Goal: Task Accomplishment & Management: Complete application form

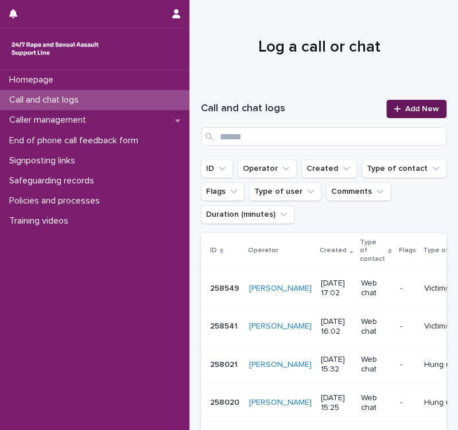
click at [393, 111] on icon at bounding box center [396, 108] width 6 height 6
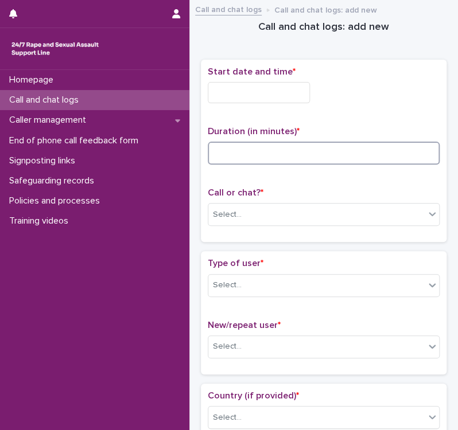
click at [278, 150] on input at bounding box center [324, 153] width 232 height 23
type input "**"
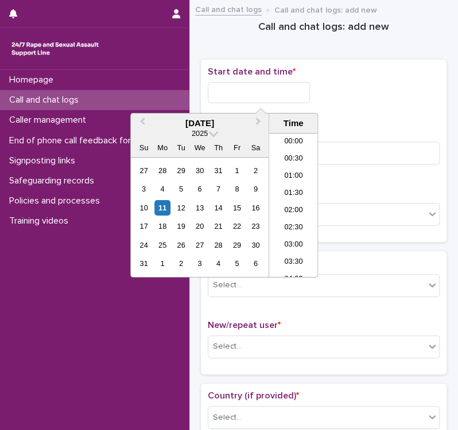
click at [232, 91] on input "text" at bounding box center [259, 92] width 102 height 21
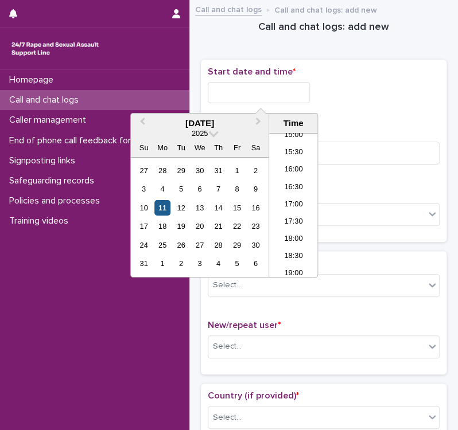
click at [166, 206] on div "11" at bounding box center [161, 207] width 15 height 15
click at [295, 206] on li "17:00" at bounding box center [293, 205] width 49 height 17
click at [278, 88] on input "**********" at bounding box center [259, 92] width 102 height 21
type input "**********"
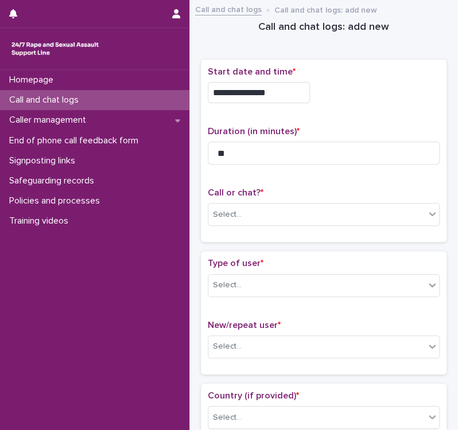
click at [366, 111] on div "**********" at bounding box center [324, 151] width 232 height 169
click at [267, 214] on div "Select..." at bounding box center [316, 214] width 216 height 19
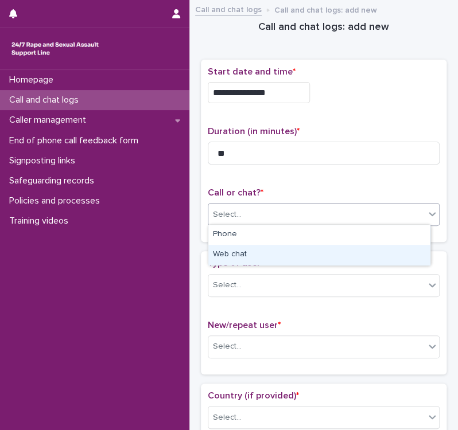
click at [259, 257] on div "Web chat" at bounding box center [318, 255] width 221 height 20
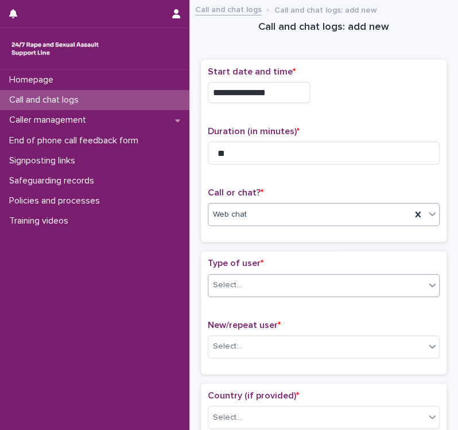
click at [288, 285] on div "Select..." at bounding box center [316, 285] width 216 height 19
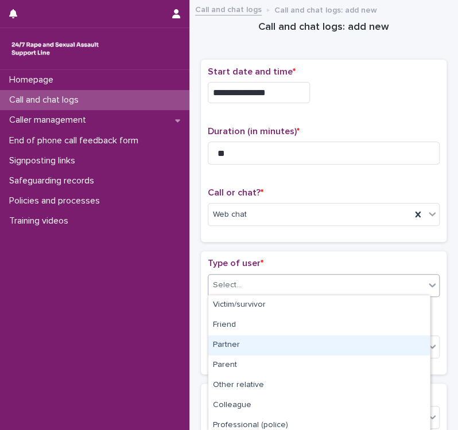
click at [241, 347] on div "Partner" at bounding box center [318, 345] width 221 height 20
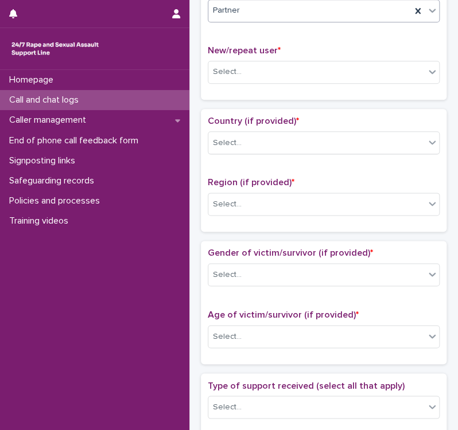
scroll to position [287, 0]
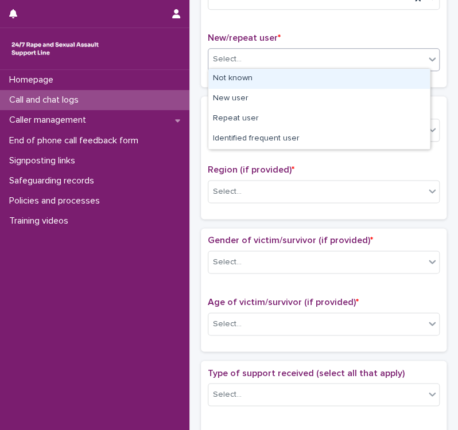
click at [302, 58] on div "Select..." at bounding box center [316, 59] width 216 height 19
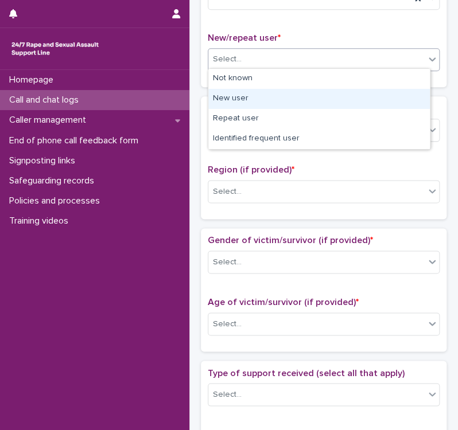
click at [299, 99] on div "New user" at bounding box center [318, 99] width 221 height 20
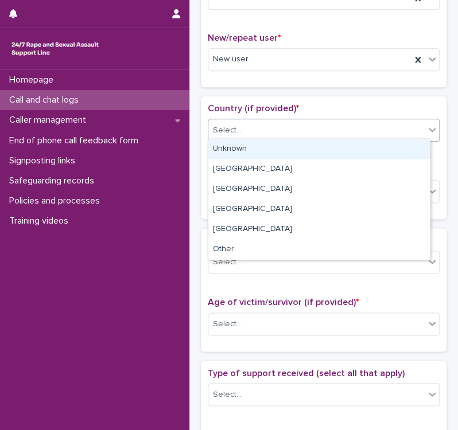
click at [304, 136] on div "Select..." at bounding box center [316, 130] width 216 height 19
click at [298, 149] on div "Unknown" at bounding box center [318, 149] width 221 height 20
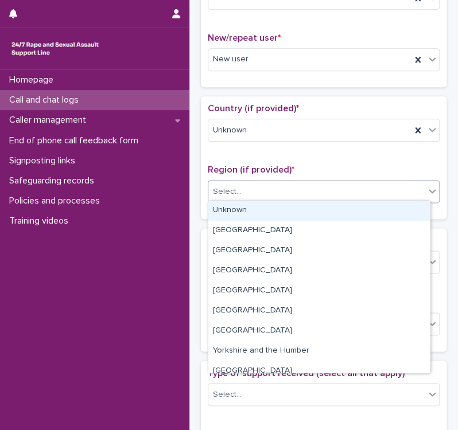
click at [290, 193] on div "Select..." at bounding box center [316, 191] width 216 height 19
click at [269, 215] on div "Unknown" at bounding box center [318, 211] width 221 height 20
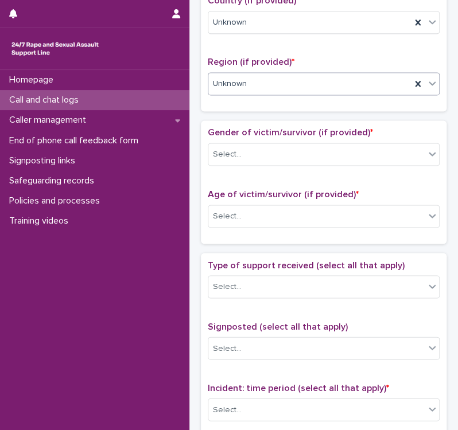
scroll to position [408, 0]
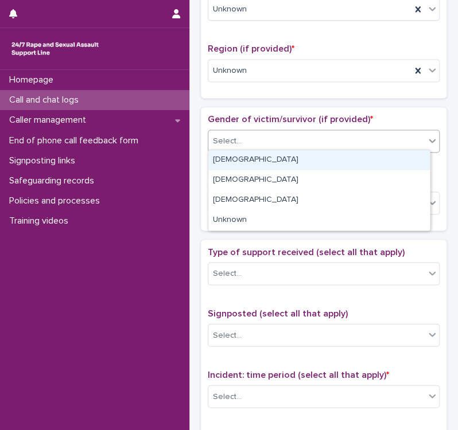
click at [311, 143] on div "Select..." at bounding box center [316, 141] width 216 height 19
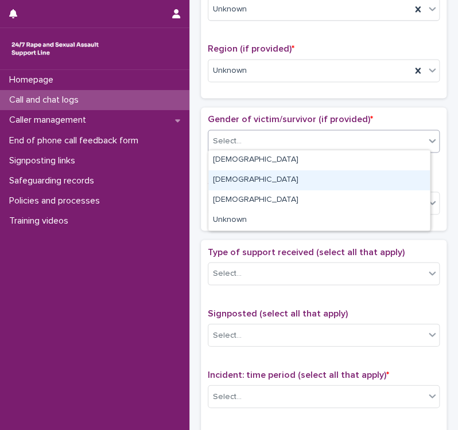
click at [281, 178] on div "[DEMOGRAPHIC_DATA]" at bounding box center [318, 180] width 221 height 20
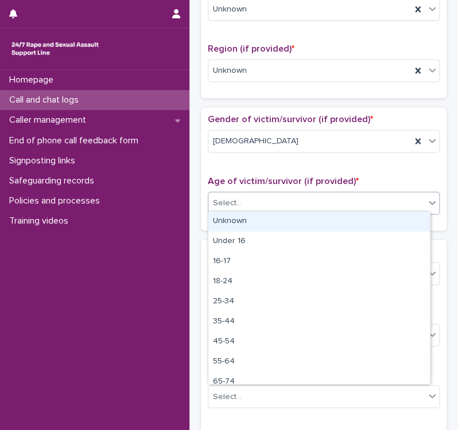
click at [298, 204] on div "Select..." at bounding box center [316, 202] width 216 height 19
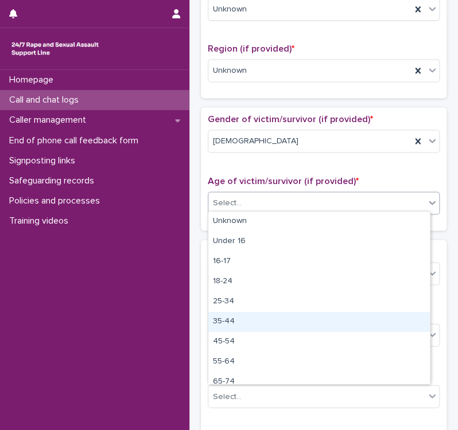
click at [244, 319] on div "35-44" at bounding box center [318, 322] width 221 height 20
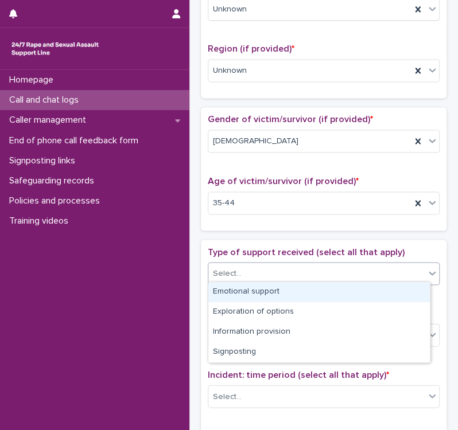
click at [273, 273] on div "Select..." at bounding box center [316, 273] width 216 height 19
click at [268, 290] on div "Emotional support" at bounding box center [318, 292] width 221 height 20
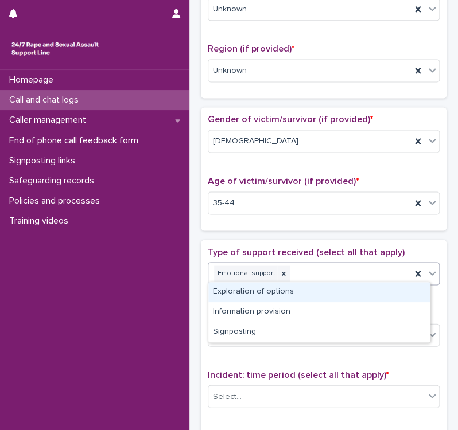
click at [317, 276] on div "Emotional support" at bounding box center [309, 273] width 202 height 20
click at [280, 291] on div "Exploration of options" at bounding box center [318, 292] width 221 height 20
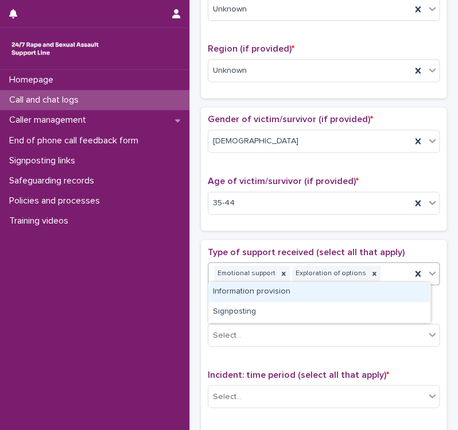
click at [380, 275] on div "Emotional support Exploration of options" at bounding box center [309, 273] width 202 height 20
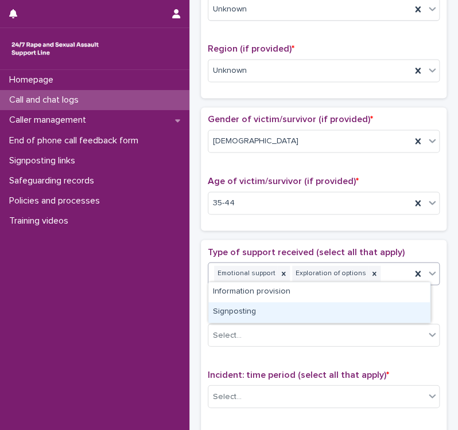
click at [278, 317] on div "Signposting" at bounding box center [318, 312] width 221 height 20
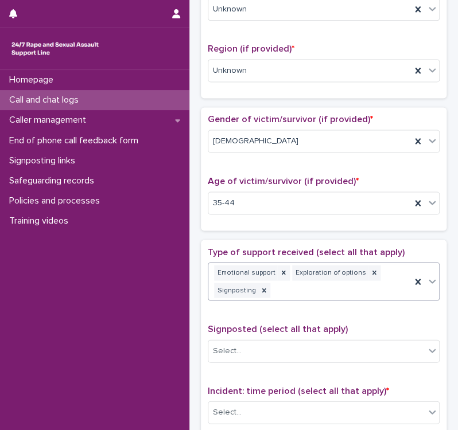
scroll to position [416, 0]
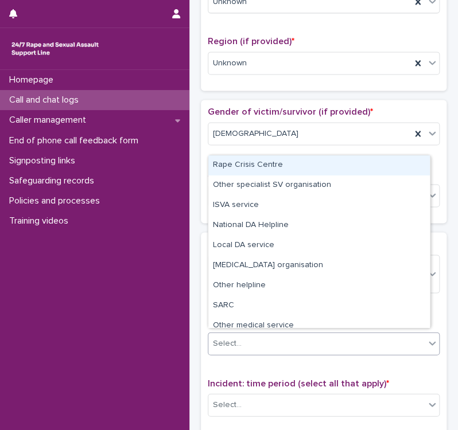
click at [278, 340] on div "Select..." at bounding box center [316, 343] width 216 height 19
click at [276, 167] on div "Rape Crisis Centre" at bounding box center [318, 165] width 221 height 20
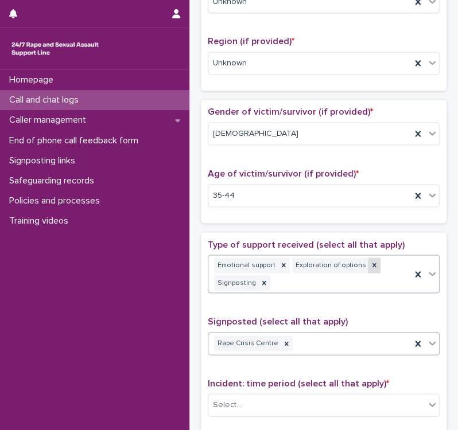
click at [372, 263] on icon at bounding box center [374, 265] width 4 height 4
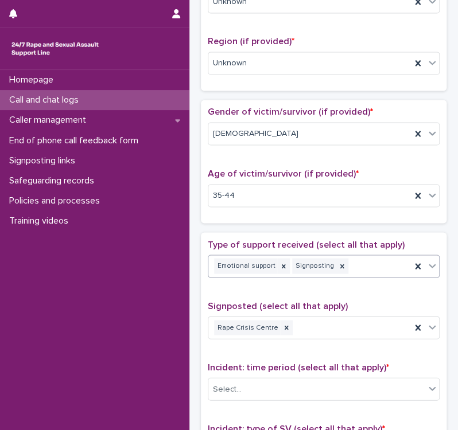
scroll to position [408, 0]
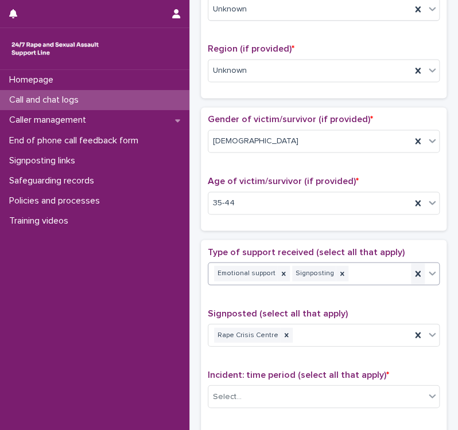
click at [411, 276] on div at bounding box center [418, 273] width 14 height 21
click at [276, 269] on div "Select..." at bounding box center [316, 273] width 216 height 19
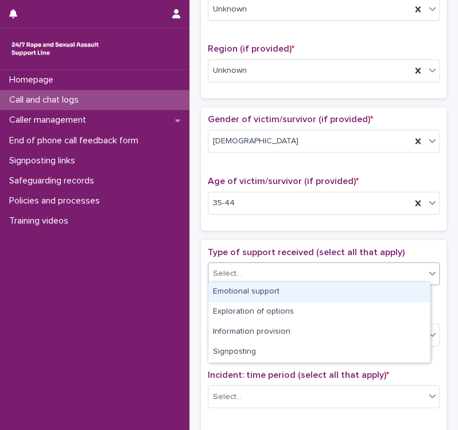
click at [271, 290] on div "Emotional support" at bounding box center [318, 292] width 221 height 20
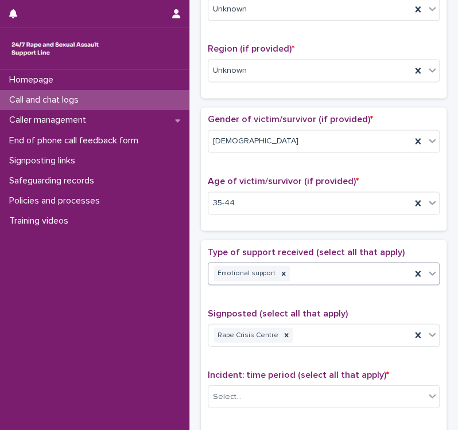
click at [322, 281] on div "option Emotional support, selected. 0 results available. Select is focused ,typ…" at bounding box center [324, 273] width 232 height 23
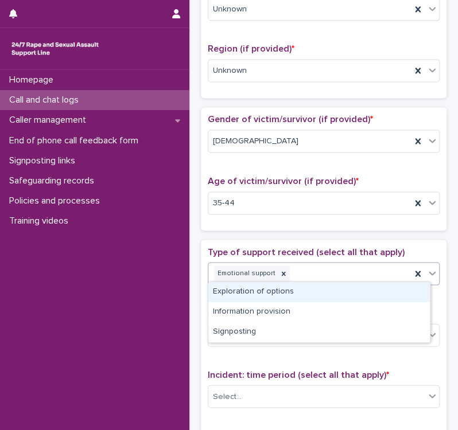
click at [314, 273] on div "Emotional support" at bounding box center [309, 273] width 202 height 20
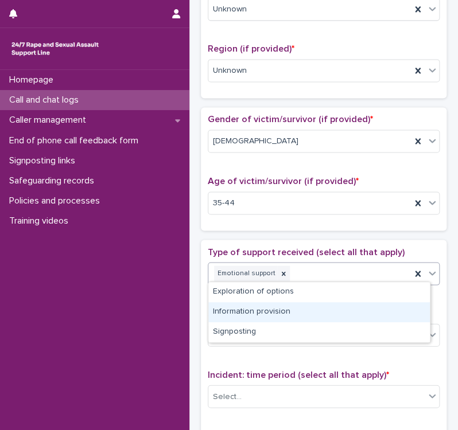
click at [275, 309] on div "Information provision" at bounding box center [318, 312] width 221 height 20
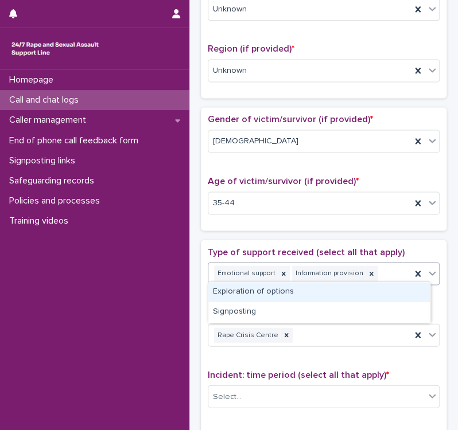
click at [385, 276] on div "Emotional support Information provision" at bounding box center [309, 273] width 202 height 20
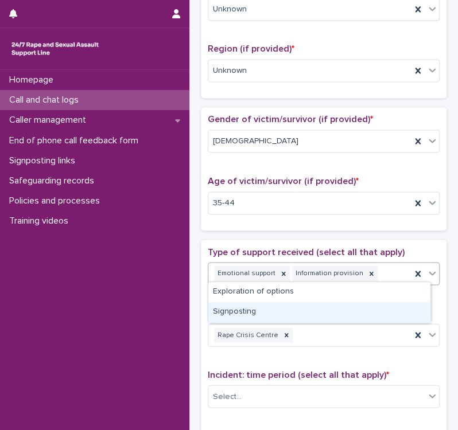
click at [269, 311] on div "Signposting" at bounding box center [318, 312] width 221 height 20
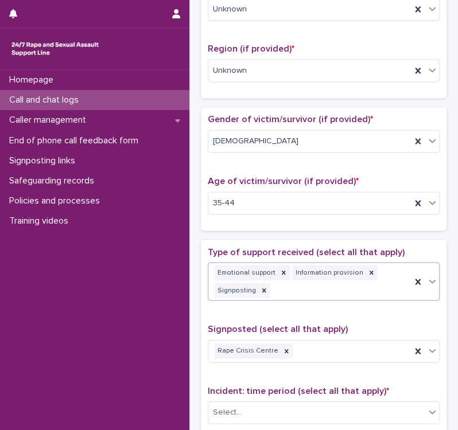
scroll to position [416, 0]
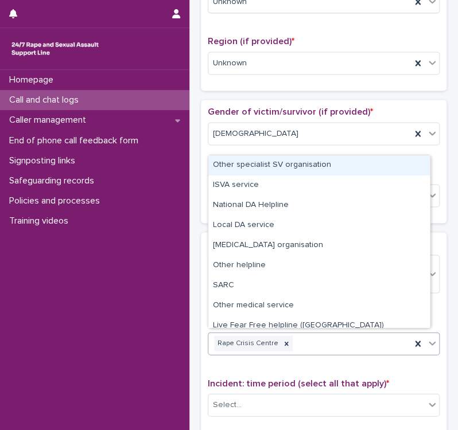
click at [293, 344] on div "Rape Crisis Centre" at bounding box center [309, 343] width 202 height 20
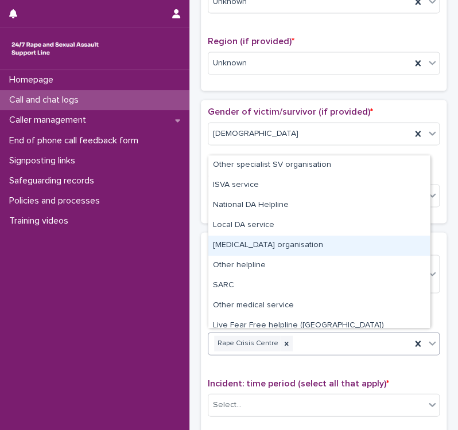
click at [307, 248] on div "Other counselling organisation" at bounding box center [318, 246] width 221 height 20
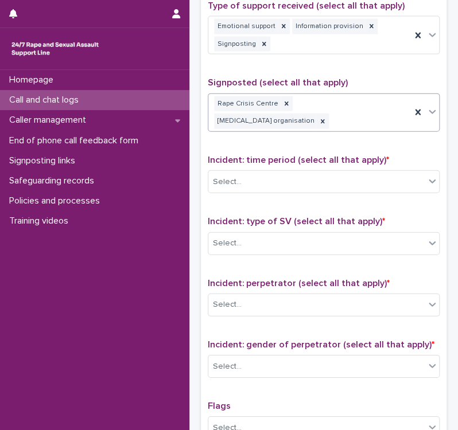
scroll to position [656, 0]
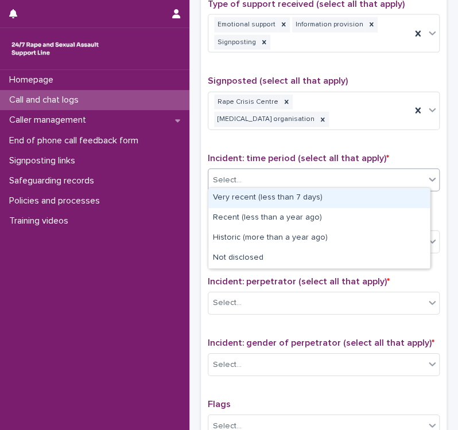
click at [311, 179] on div "Select..." at bounding box center [316, 180] width 216 height 19
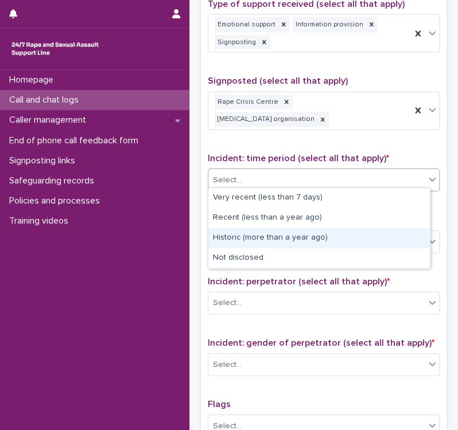
click at [251, 235] on div "Historic (more than a year ago)" at bounding box center [318, 238] width 221 height 20
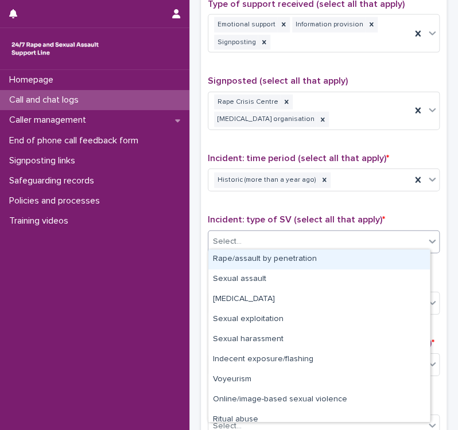
click at [273, 240] on div "Select..." at bounding box center [316, 241] width 216 height 19
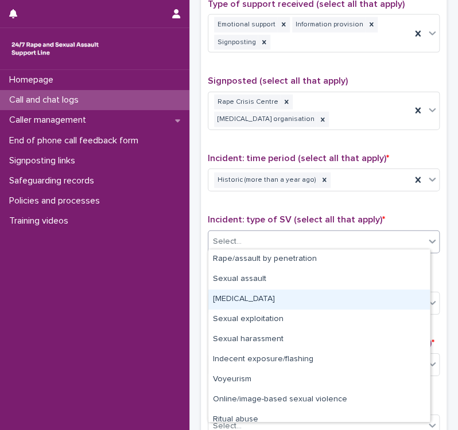
click at [264, 299] on div "[MEDICAL_DATA]" at bounding box center [318, 300] width 221 height 20
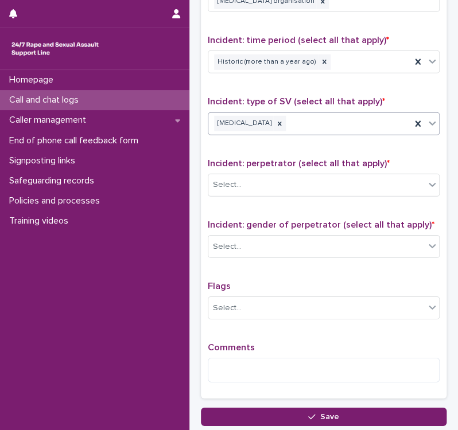
scroll to position [802, 0]
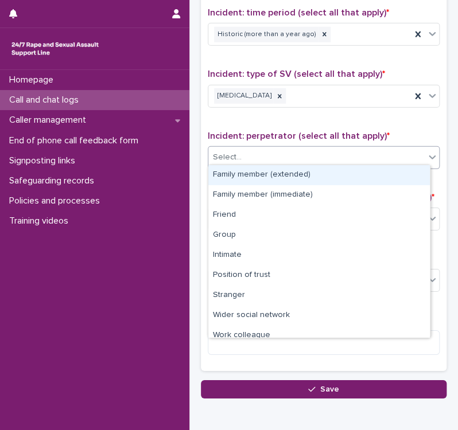
click at [252, 157] on div "Select..." at bounding box center [316, 157] width 216 height 19
click at [263, 173] on div "Family member (extended)" at bounding box center [318, 175] width 221 height 20
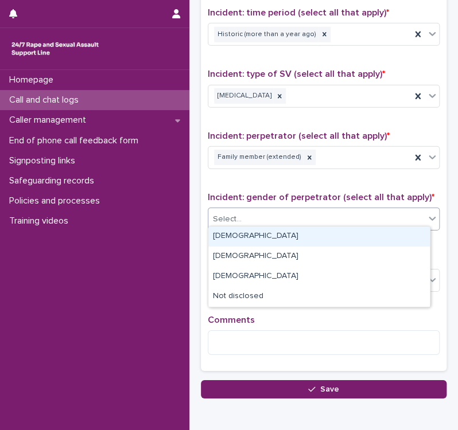
click at [289, 217] on div "Select..." at bounding box center [316, 219] width 216 height 19
click at [260, 237] on div "[DEMOGRAPHIC_DATA]" at bounding box center [318, 236] width 221 height 20
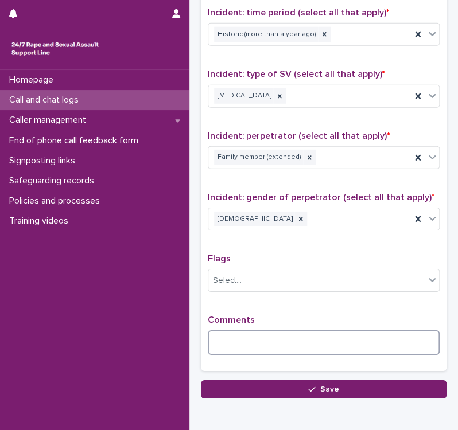
click at [228, 332] on textarea at bounding box center [324, 342] width 232 height 25
type textarea "*"
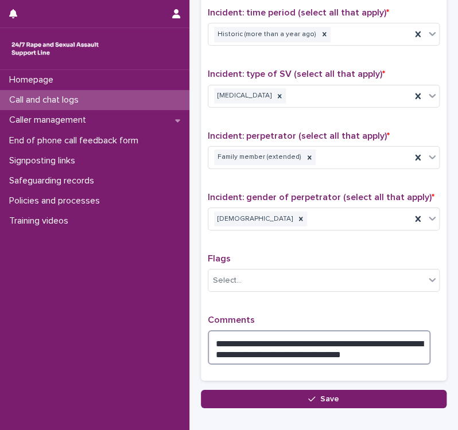
click at [370, 348] on textarea "**********" at bounding box center [319, 347] width 222 height 34
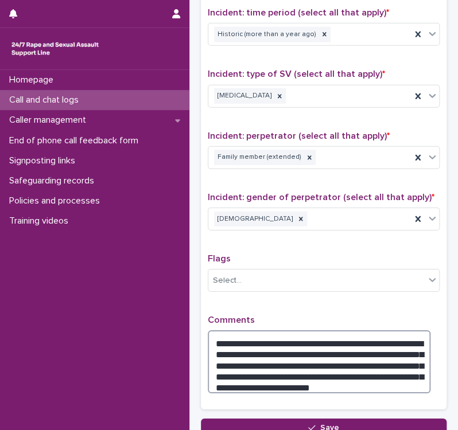
click at [246, 355] on textarea "**********" at bounding box center [319, 361] width 222 height 63
click at [262, 354] on textarea "**********" at bounding box center [319, 361] width 222 height 63
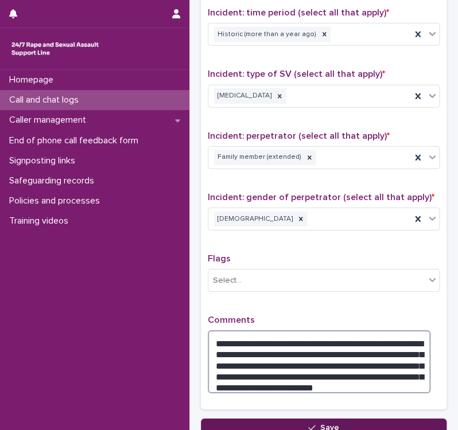
type textarea "**********"
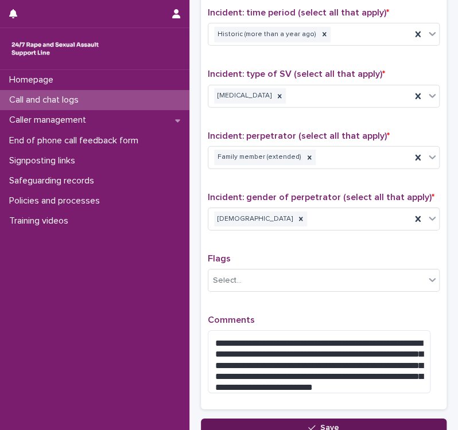
click at [296, 420] on button "Save" at bounding box center [323, 428] width 245 height 18
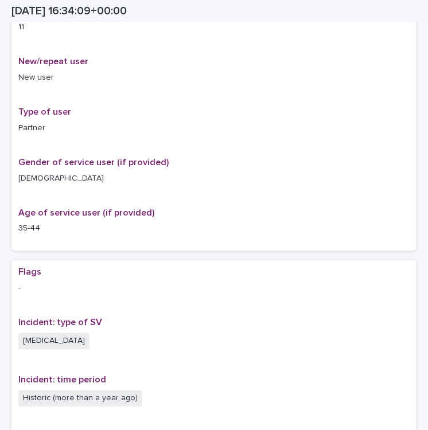
scroll to position [702, 0]
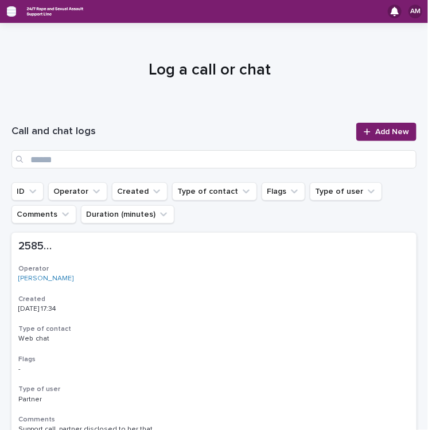
click at [13, 14] on icon "button" at bounding box center [11, 11] width 9 height 10
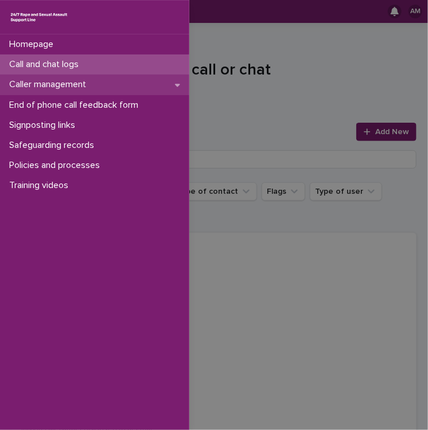
click at [44, 86] on p "Caller management" at bounding box center [50, 84] width 91 height 11
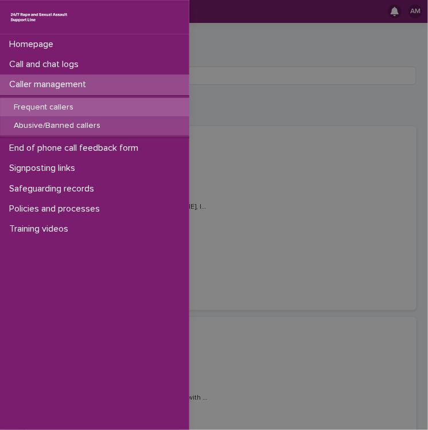
click at [49, 122] on p "Abusive/Banned callers" at bounding box center [57, 126] width 105 height 10
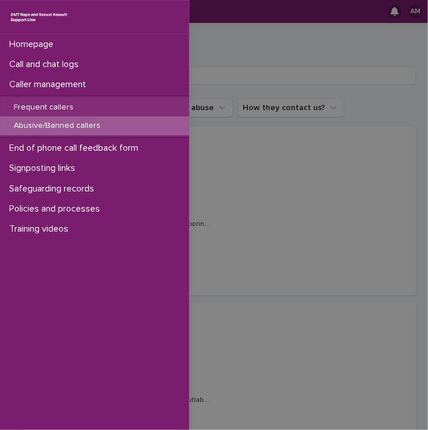
click at [222, 174] on div "Homepage Call and chat logs Caller management Frequent callers Abusive/Banned c…" at bounding box center [214, 215] width 428 height 430
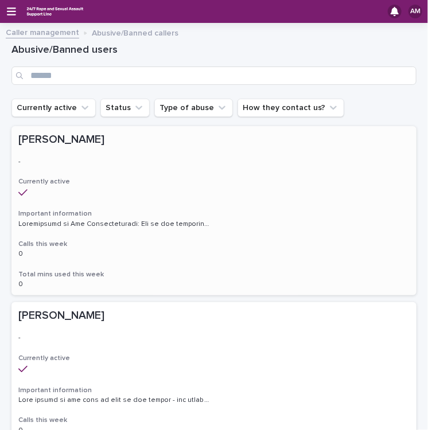
drag, startPoint x: 3, startPoint y: 242, endPoint x: 174, endPoint y: 220, distance: 172.3
click at [174, 220] on p at bounding box center [114, 223] width 193 height 10
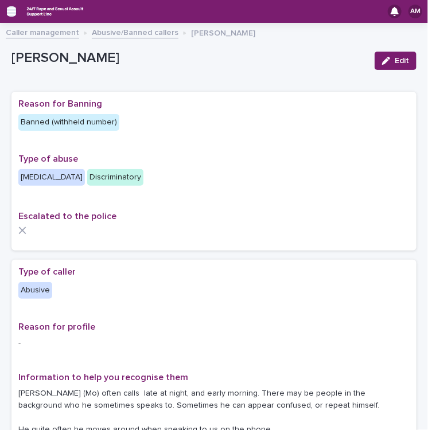
click at [11, 11] on icon "button" at bounding box center [11, 11] width 9 height 8
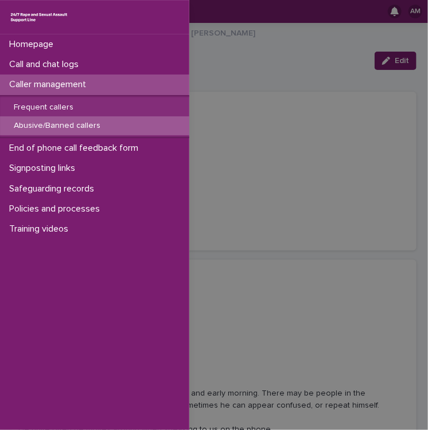
click at [48, 123] on p "Abusive/Banned callers" at bounding box center [57, 126] width 105 height 10
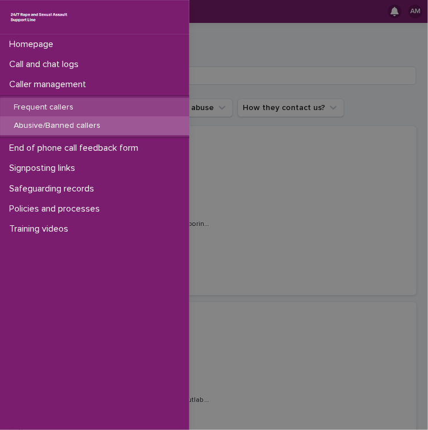
click at [76, 106] on p "Frequent callers" at bounding box center [44, 108] width 78 height 10
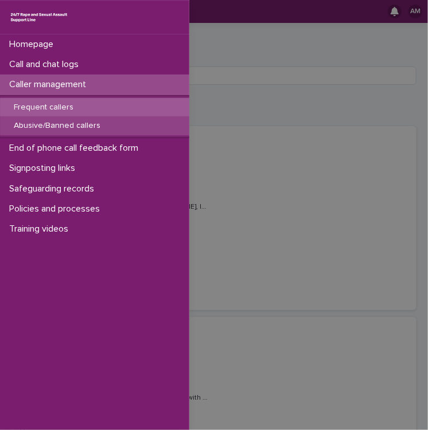
click at [71, 126] on p "Abusive/Banned callers" at bounding box center [57, 126] width 105 height 10
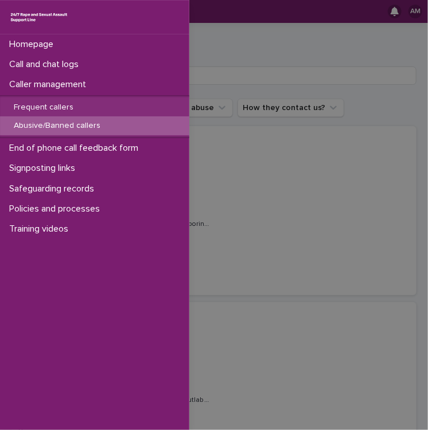
click at [322, 244] on div "Homepage Call and chat logs Caller management Frequent callers Abusive/Banned c…" at bounding box center [214, 215] width 428 height 430
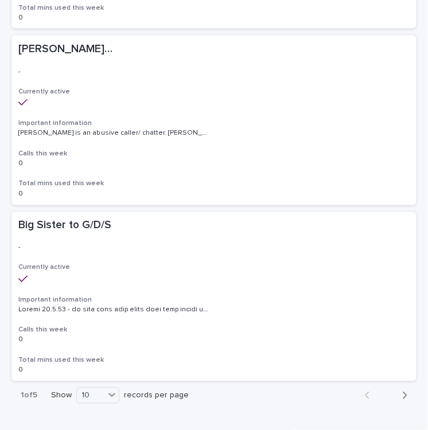
scroll to position [1567, 0]
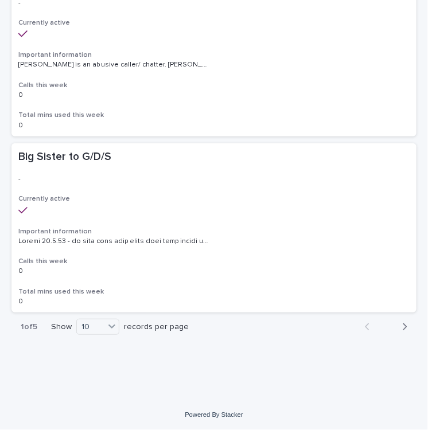
click at [402, 327] on icon "button" at bounding box center [404, 327] width 5 height 10
click at [403, 327] on icon "button" at bounding box center [405, 326] width 4 height 7
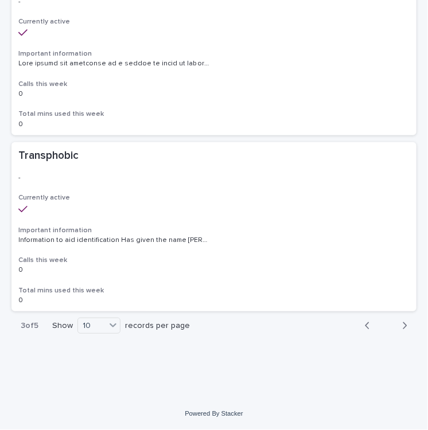
scroll to position [1565, 0]
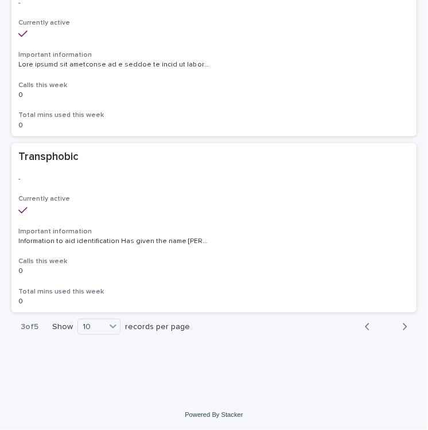
click at [403, 327] on icon "button" at bounding box center [405, 326] width 4 height 7
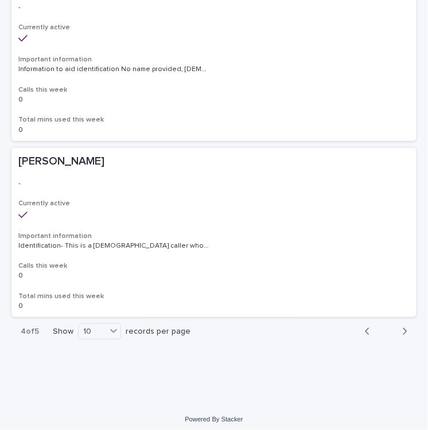
click at [402, 327] on icon "button" at bounding box center [404, 331] width 5 height 10
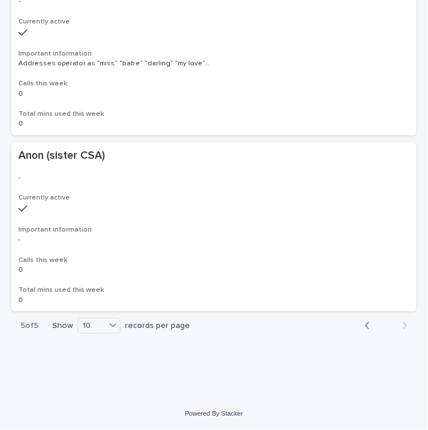
scroll to position [688, 0]
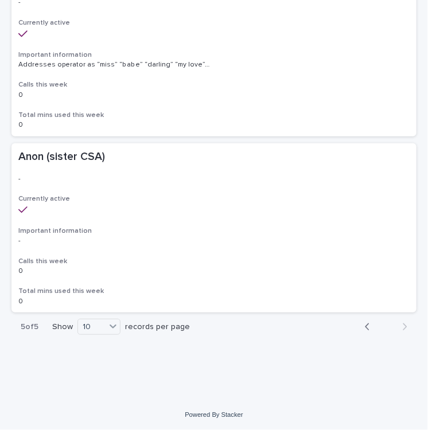
click at [365, 326] on icon "button" at bounding box center [367, 327] width 5 height 10
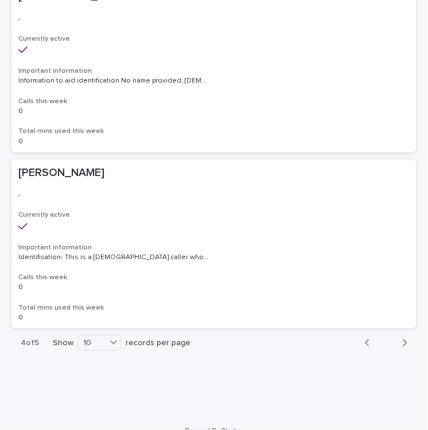
scroll to position [1551, 0]
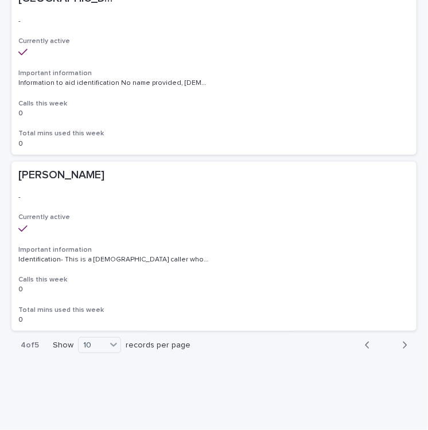
click at [402, 348] on icon "button" at bounding box center [404, 345] width 5 height 10
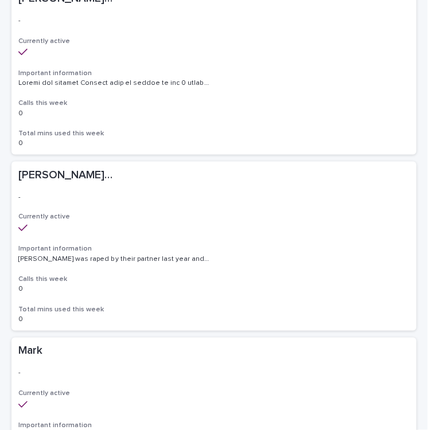
scroll to position [317, 0]
click at [140, 186] on div "Alice/Soph/Alexis/Danni/Scarlet/Katy - Banned/Webchatter Alice/Soph/Alexis/Dann…" at bounding box center [213, 246] width 405 height 169
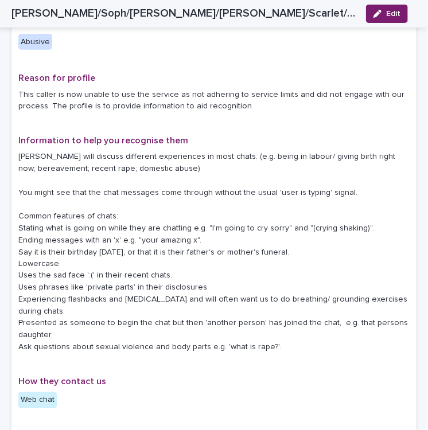
scroll to position [290, 0]
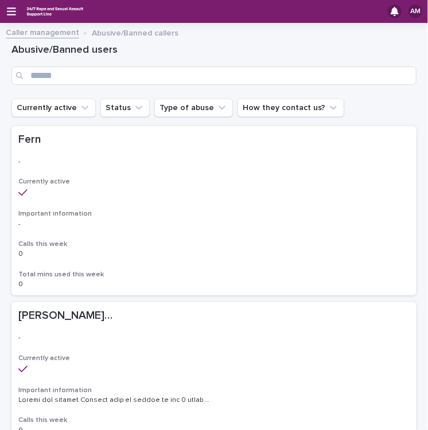
click at [23, 15] on div "AM" at bounding box center [214, 11] width 428 height 23
click at [10, 10] on icon "button" at bounding box center [11, 11] width 9 height 10
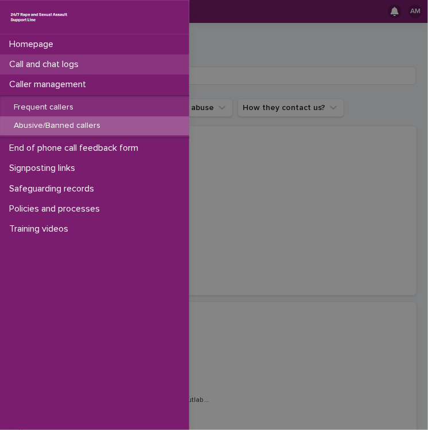
click at [38, 62] on p "Call and chat logs" at bounding box center [46, 64] width 83 height 11
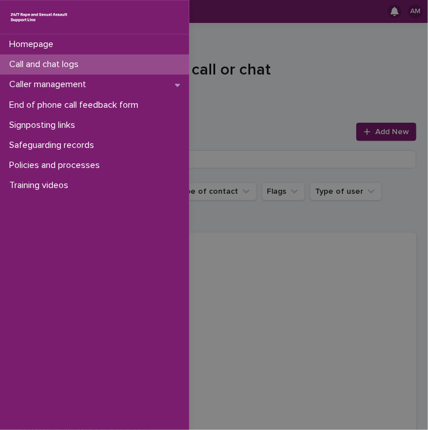
click at [361, 135] on div "Homepage Call and chat logs Caller management End of phone call feedback form S…" at bounding box center [214, 215] width 428 height 430
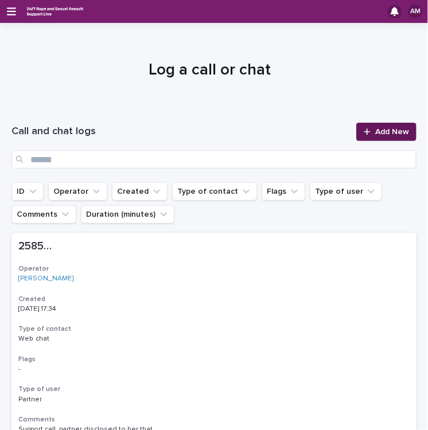
click at [364, 135] on icon at bounding box center [367, 132] width 7 height 8
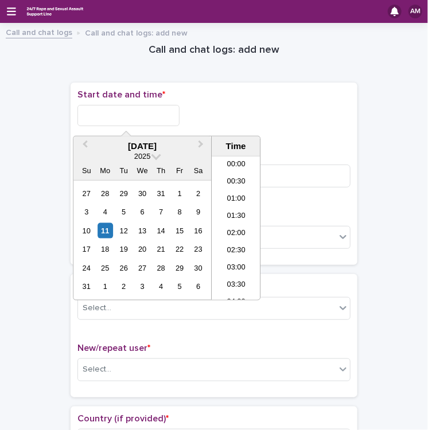
scroll to position [539, 0]
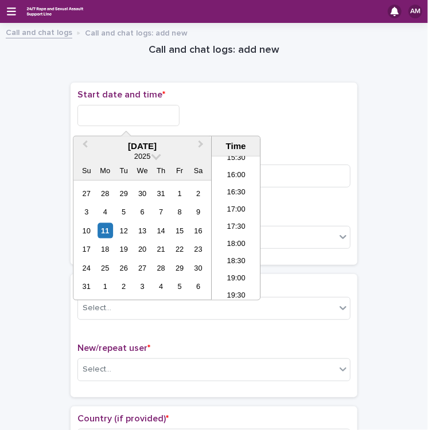
click at [108, 115] on input "text" at bounding box center [128, 115] width 102 height 21
click at [108, 231] on div "11" at bounding box center [104, 230] width 15 height 15
click at [233, 226] on li "17:30" at bounding box center [236, 228] width 49 height 17
click at [140, 112] on input "**********" at bounding box center [128, 115] width 102 height 21
type input "**********"
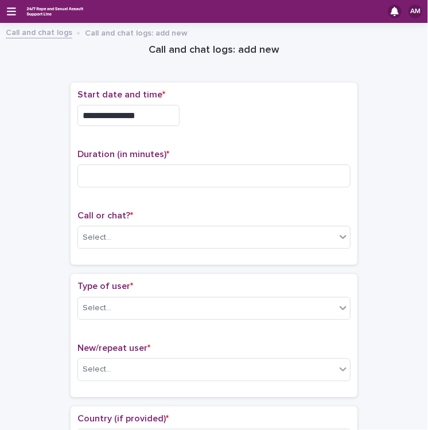
drag, startPoint x: 3, startPoint y: 307, endPoint x: 209, endPoint y: 237, distance: 217.4
click at [209, 237] on div "Select..." at bounding box center [206, 237] width 257 height 19
click at [92, 175] on input at bounding box center [213, 176] width 273 height 23
type input "**"
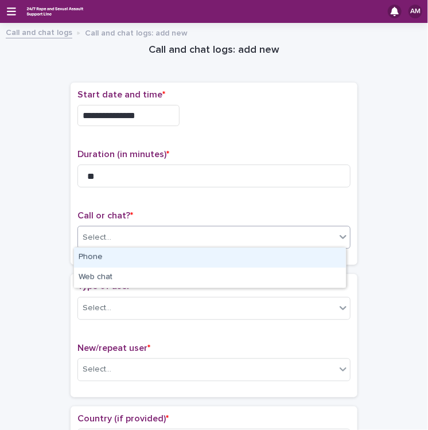
click at [181, 237] on div "Select..." at bounding box center [206, 237] width 257 height 19
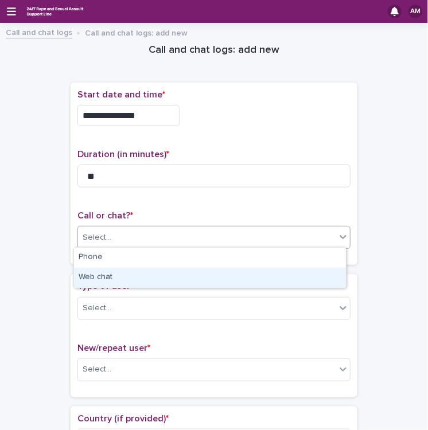
click at [143, 275] on div "Web chat" at bounding box center [210, 278] width 272 height 20
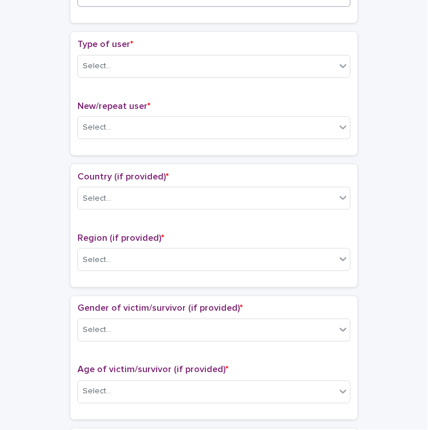
scroll to position [243, 0]
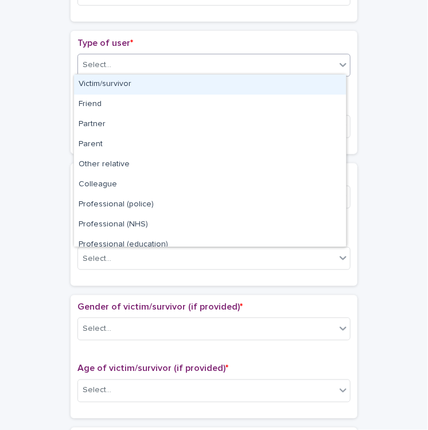
click at [185, 65] on div "Select..." at bounding box center [206, 65] width 257 height 19
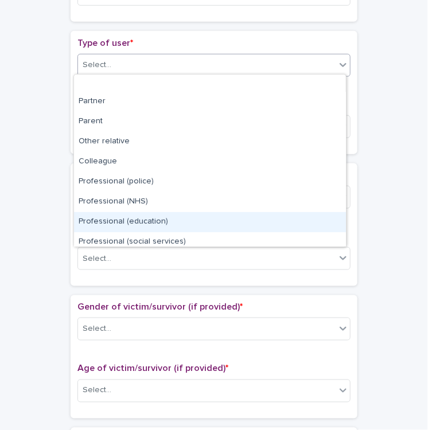
scroll to position [128, 0]
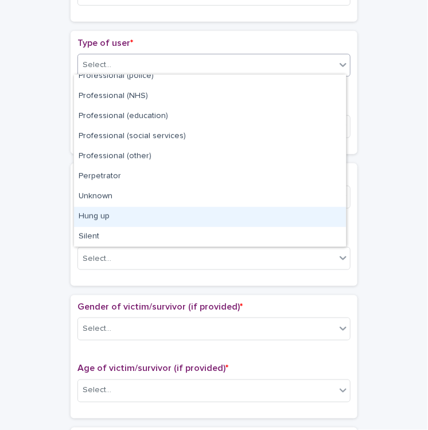
click at [207, 216] on div "Hung up" at bounding box center [210, 217] width 272 height 20
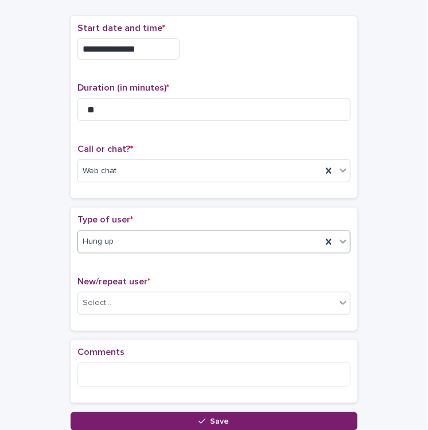
scroll to position [67, 0]
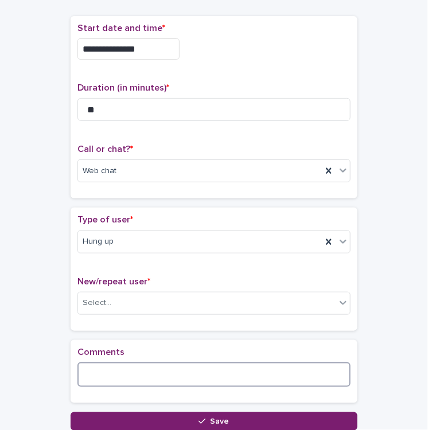
click at [94, 368] on textarea at bounding box center [213, 374] width 273 height 25
click at [223, 372] on textarea "**********" at bounding box center [213, 374] width 273 height 25
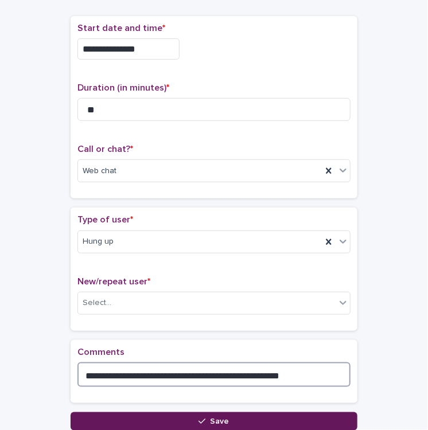
type textarea "**********"
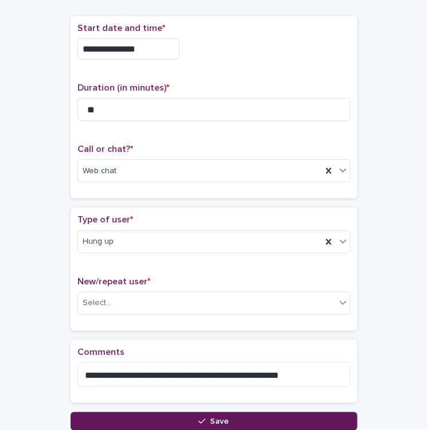
click at [263, 417] on button "Save" at bounding box center [214, 421] width 287 height 18
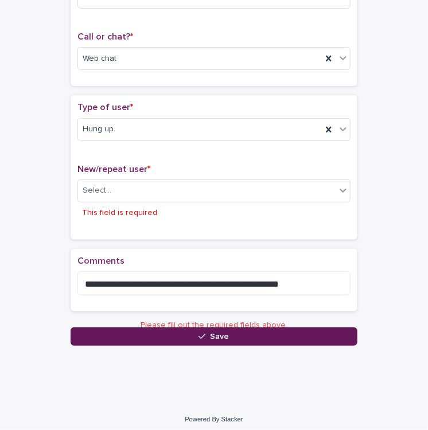
scroll to position [183, 0]
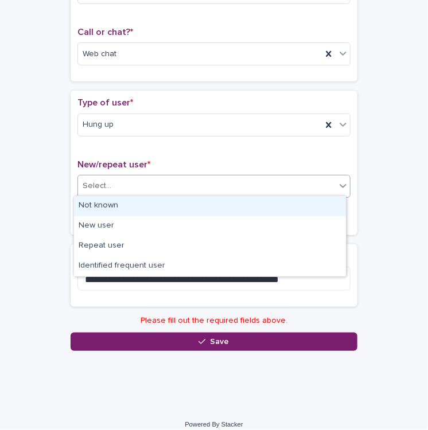
click at [134, 186] on div "Select..." at bounding box center [206, 186] width 257 height 19
click at [132, 206] on div "Not known" at bounding box center [210, 206] width 272 height 20
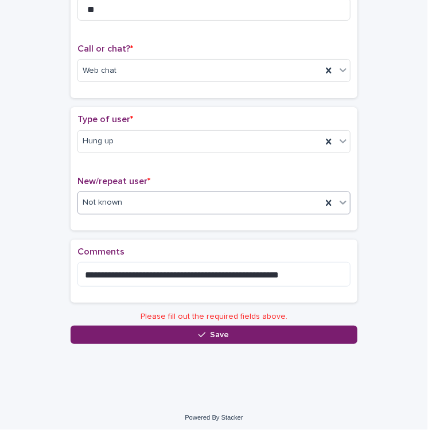
scroll to position [154, 0]
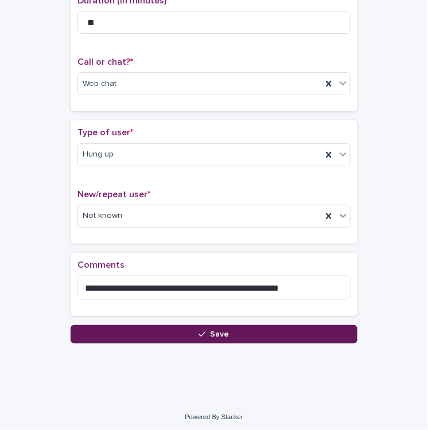
click at [153, 334] on button "Save" at bounding box center [214, 334] width 287 height 18
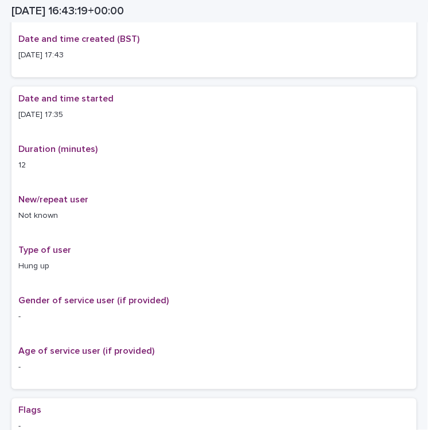
scroll to position [167, 0]
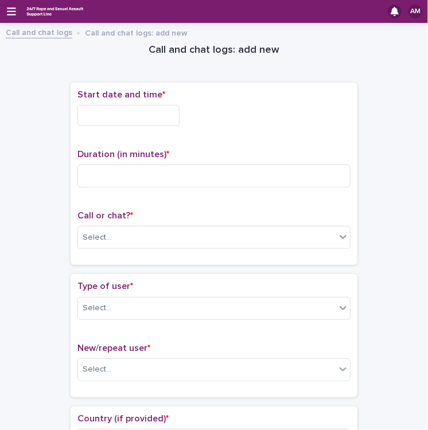
click at [87, 120] on input "text" at bounding box center [128, 115] width 102 height 21
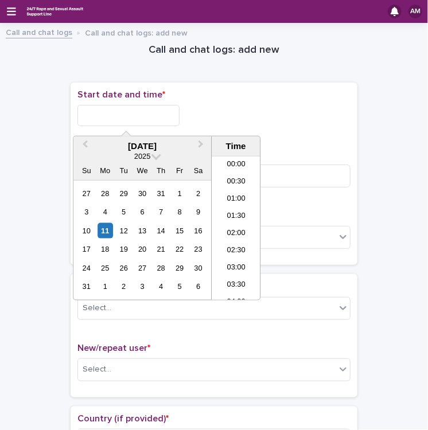
scroll to position [539, 0]
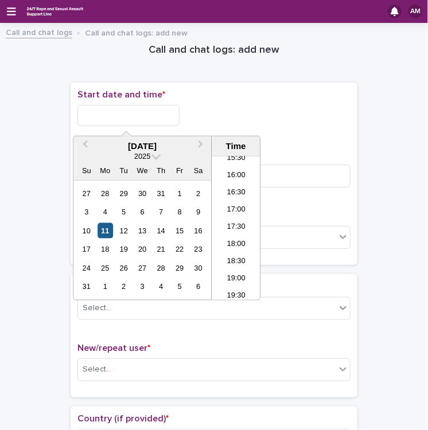
click at [105, 230] on div "11" at bounding box center [104, 230] width 15 height 15
click at [235, 231] on li "17:30" at bounding box center [236, 228] width 49 height 17
click at [147, 115] on input "**********" at bounding box center [128, 115] width 102 height 21
click at [147, 114] on input "**********" at bounding box center [128, 115] width 102 height 21
type input "**********"
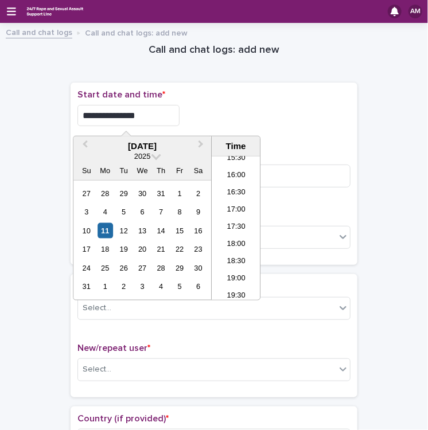
click at [311, 118] on div "**********" at bounding box center [213, 115] width 273 height 21
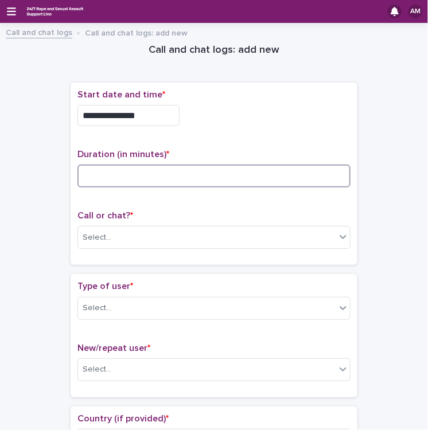
click at [150, 179] on input at bounding box center [213, 176] width 273 height 23
type input "*"
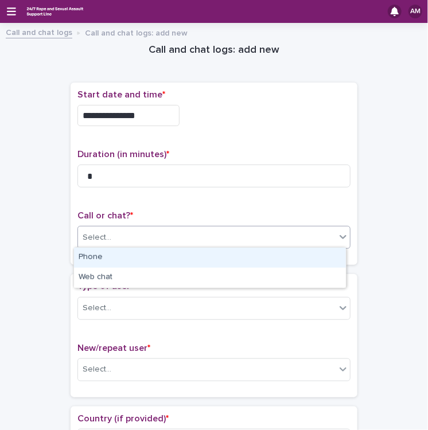
click at [199, 240] on div "Select..." at bounding box center [206, 237] width 257 height 19
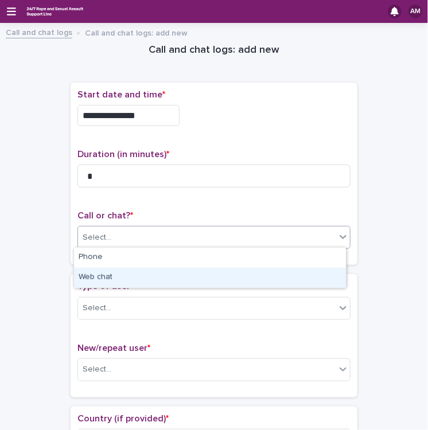
click at [157, 275] on div "Web chat" at bounding box center [210, 278] width 272 height 20
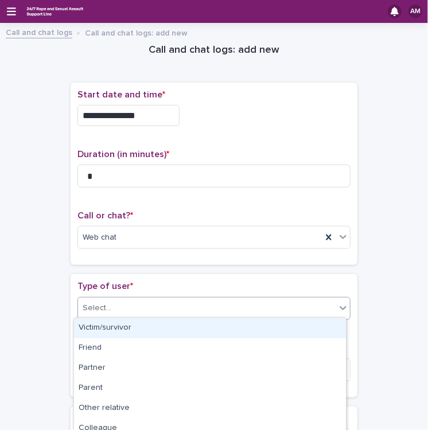
click at [147, 310] on div "Select..." at bounding box center [206, 308] width 257 height 19
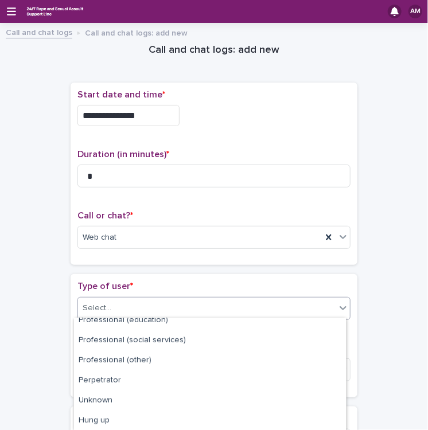
scroll to position [175, 0]
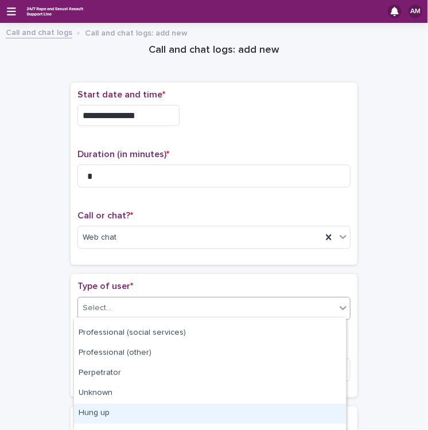
click at [163, 417] on div "Hung up" at bounding box center [210, 414] width 272 height 20
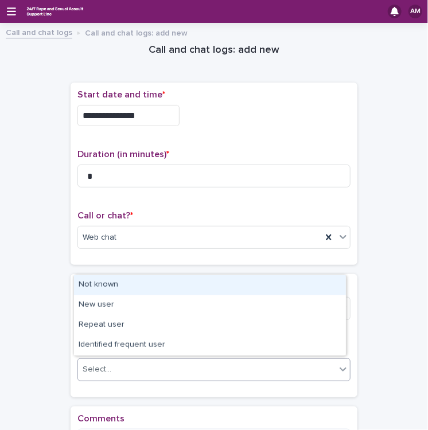
click at [154, 369] on div "Select..." at bounding box center [206, 369] width 257 height 19
click at [139, 283] on div "Not known" at bounding box center [210, 285] width 272 height 20
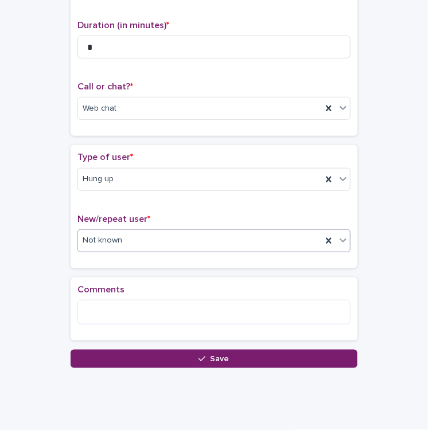
scroll to position [134, 0]
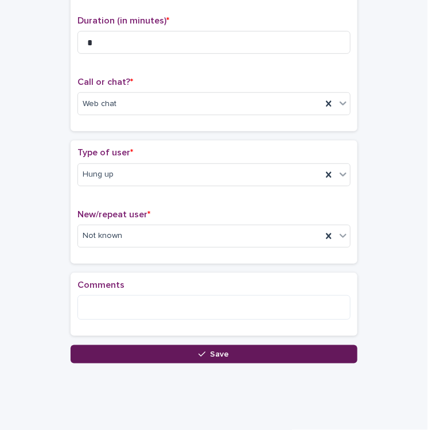
click at [178, 354] on button "Save" at bounding box center [214, 354] width 287 height 18
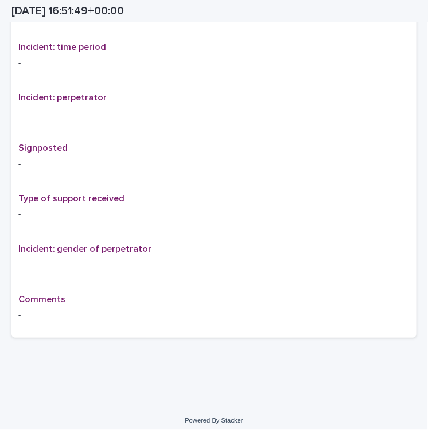
scroll to position [636, 0]
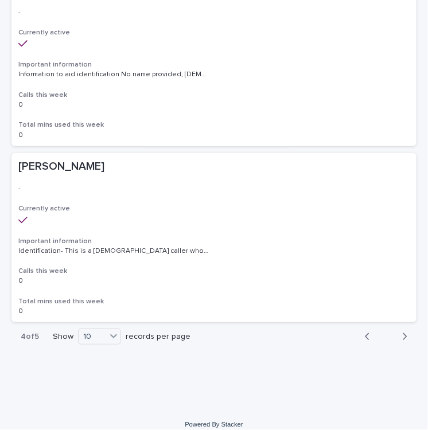
scroll to position [1569, 0]
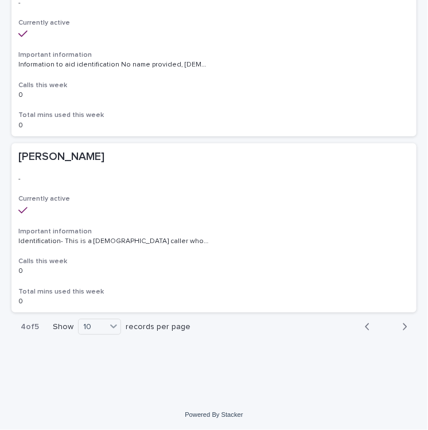
click at [365, 329] on icon "button" at bounding box center [367, 327] width 5 height 10
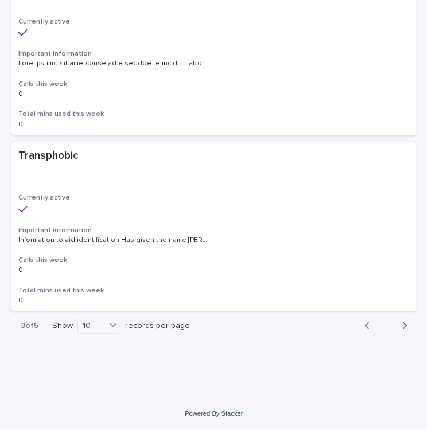
scroll to position [1565, 0]
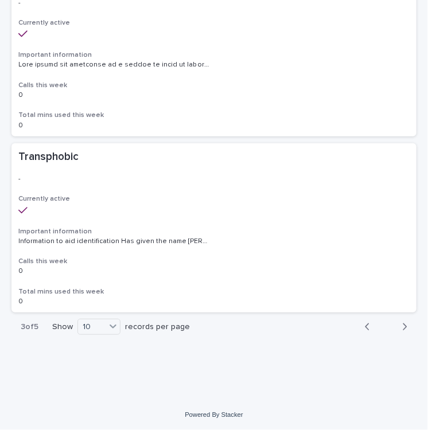
click at [365, 329] on icon "button" at bounding box center [367, 327] width 5 height 10
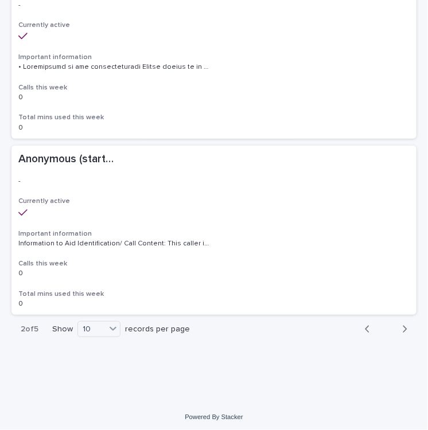
click at [365, 329] on icon "button" at bounding box center [367, 329] width 4 height 7
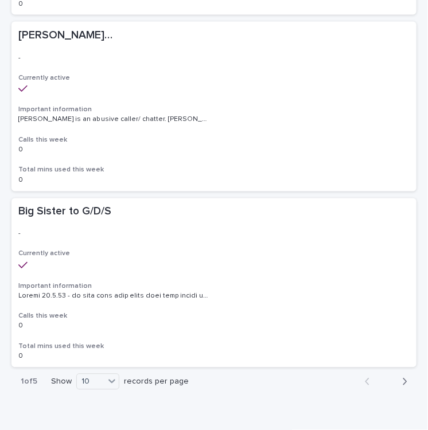
scroll to position [1567, 0]
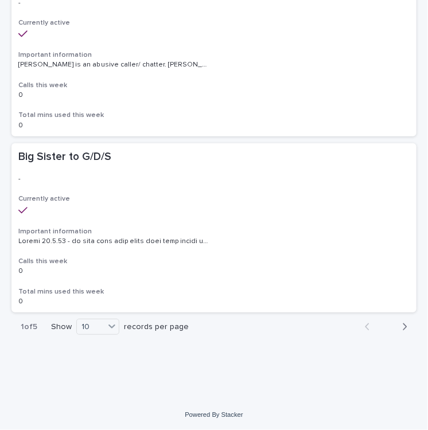
click at [402, 327] on icon "button" at bounding box center [404, 327] width 5 height 10
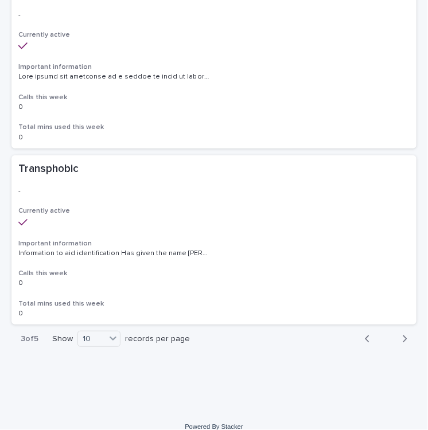
scroll to position [1565, 0]
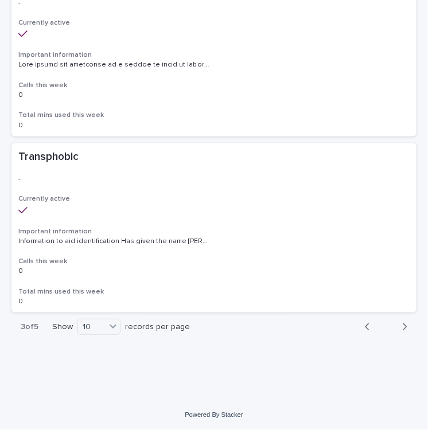
click at [402, 327] on icon "button" at bounding box center [404, 327] width 5 height 10
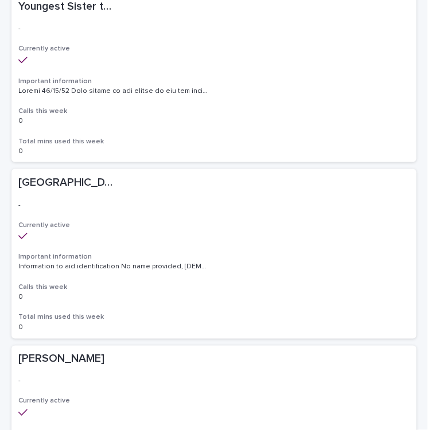
scroll to position [1569, 0]
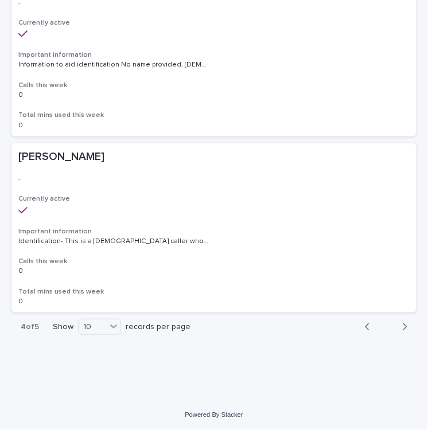
click at [402, 327] on icon "button" at bounding box center [404, 327] width 5 height 10
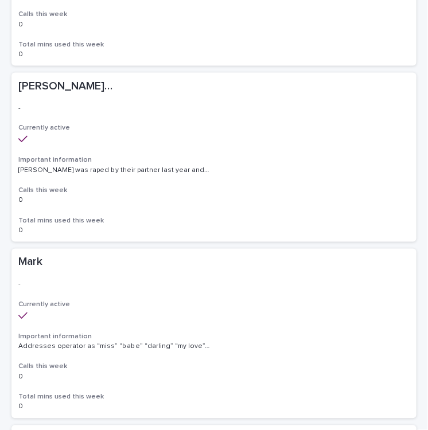
scroll to position [398, 0]
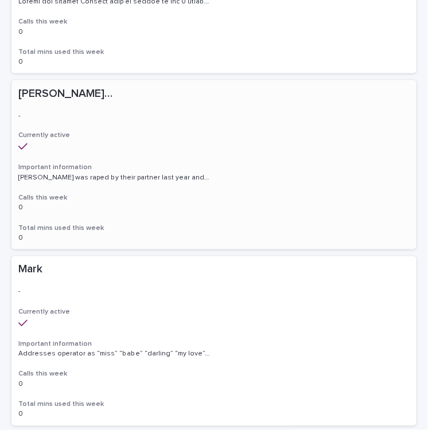
click at [127, 103] on div "Alice/Soph/Alexis/Danni/Scarlet/Katy - Banned/Webchatter Alice/Soph/Alexis/Dann…" at bounding box center [213, 164] width 405 height 169
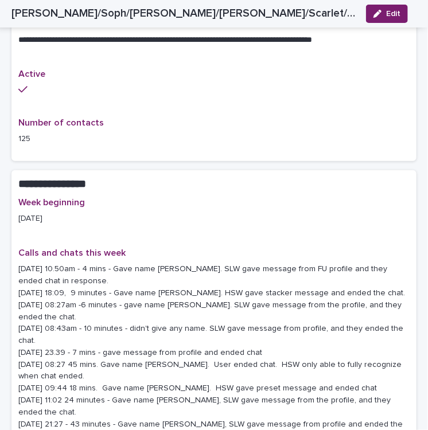
scroll to position [1146, 0]
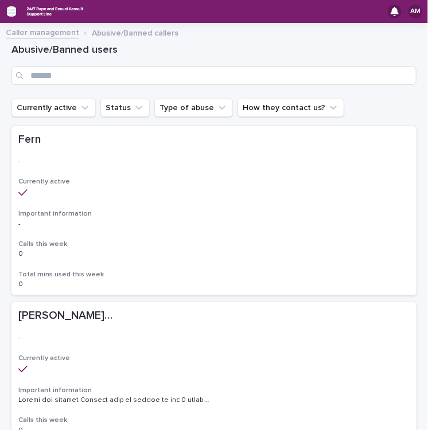
click at [13, 11] on icon "button" at bounding box center [11, 11] width 9 height 8
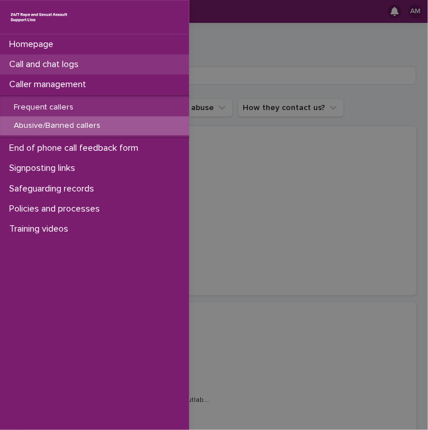
click at [50, 64] on p "Call and chat logs" at bounding box center [46, 64] width 83 height 11
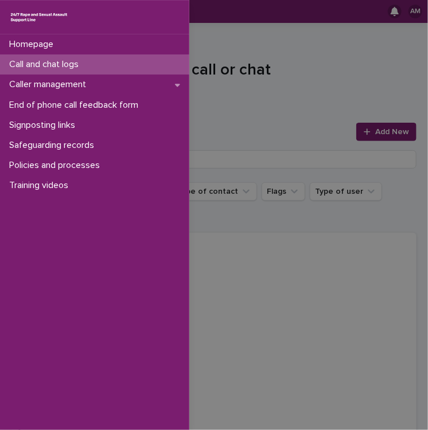
click at [361, 134] on div "Homepage Call and chat logs Caller management End of phone call feedback form S…" at bounding box center [214, 215] width 428 height 430
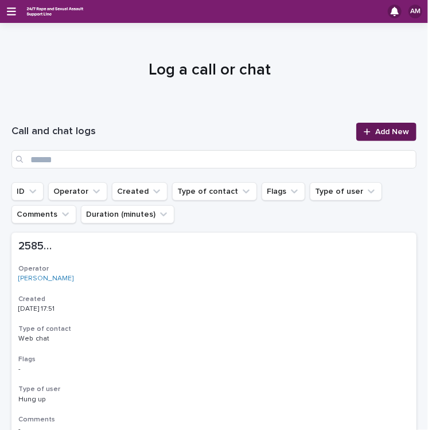
click at [375, 131] on span "Add New" at bounding box center [392, 132] width 34 height 8
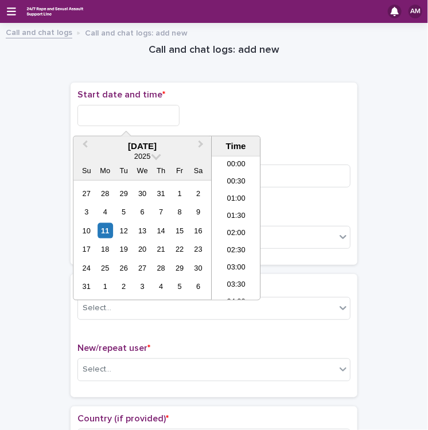
scroll to position [556, 0]
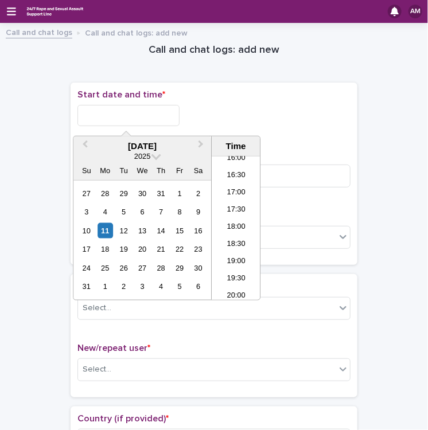
click at [98, 116] on input "text" at bounding box center [128, 115] width 102 height 21
click at [110, 229] on div "11" at bounding box center [104, 230] width 15 height 15
click at [238, 191] on li "17:00" at bounding box center [236, 193] width 49 height 17
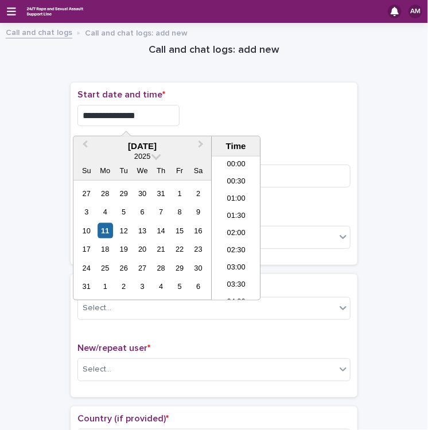
click at [145, 113] on input "**********" at bounding box center [128, 115] width 102 height 21
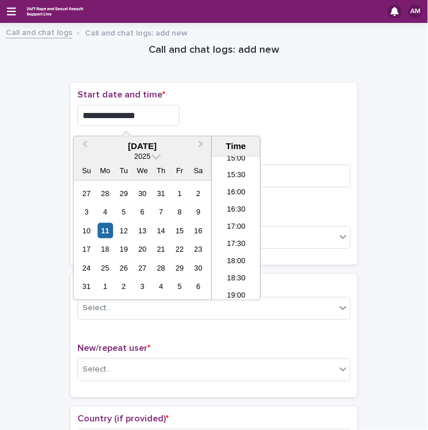
type input "**********"
click at [243, 119] on div "**********" at bounding box center [213, 115] width 273 height 21
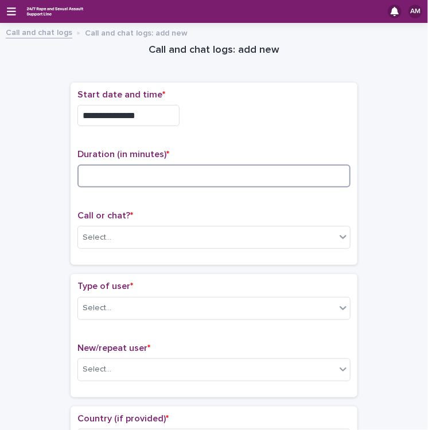
click at [162, 171] on input at bounding box center [213, 176] width 273 height 23
type input "**"
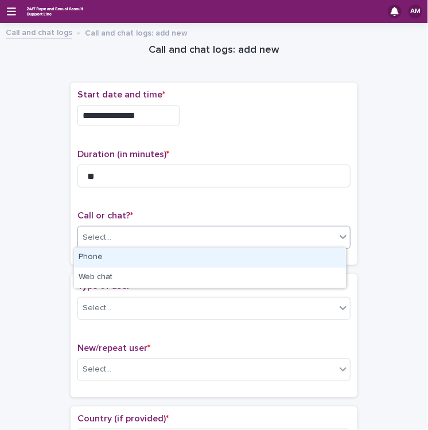
click at [177, 239] on div "Select..." at bounding box center [206, 237] width 257 height 19
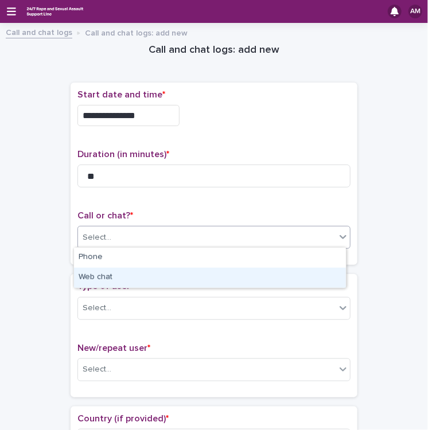
click at [145, 275] on div "Web chat" at bounding box center [210, 278] width 272 height 20
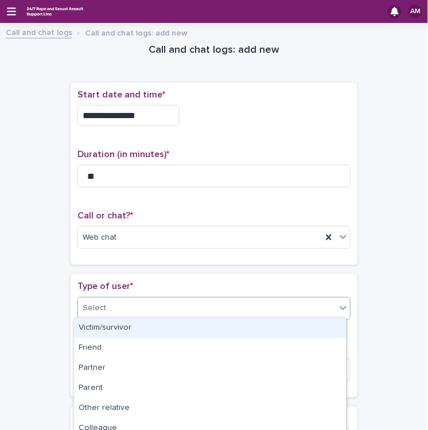
click at [155, 311] on div "Select..." at bounding box center [206, 308] width 257 height 19
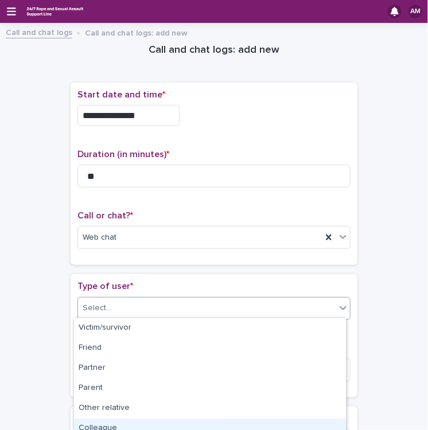
click at [337, 423] on div "Colleague" at bounding box center [210, 429] width 272 height 20
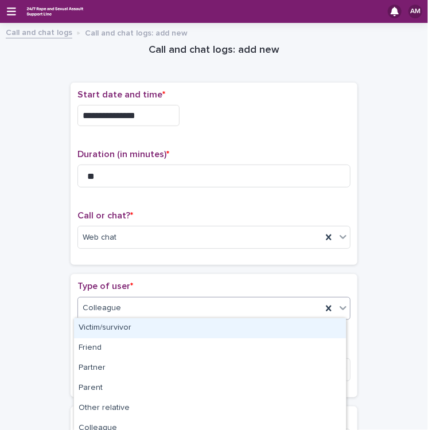
click at [294, 311] on div "Colleague" at bounding box center [200, 308] width 244 height 19
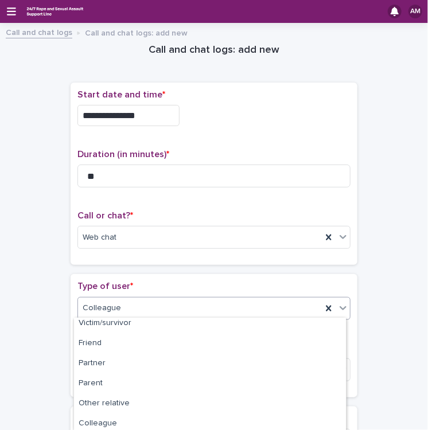
scroll to position [0, 0]
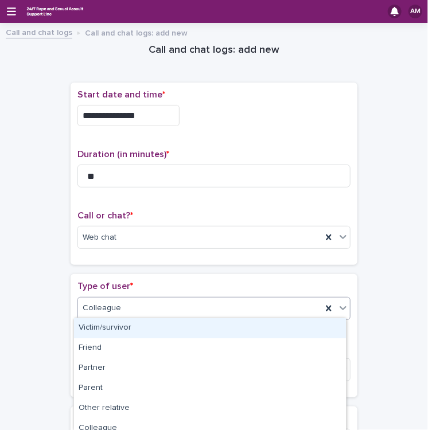
click at [178, 326] on div "Victim/survivor" at bounding box center [210, 328] width 272 height 20
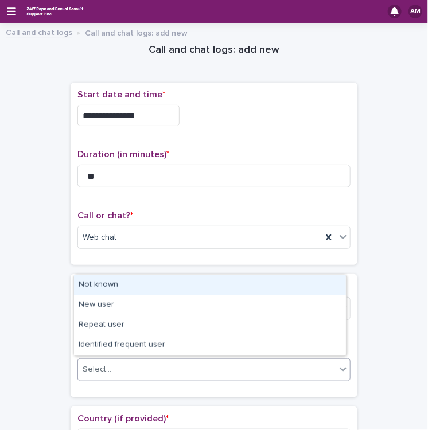
click at [228, 372] on div "Select..." at bounding box center [206, 369] width 257 height 19
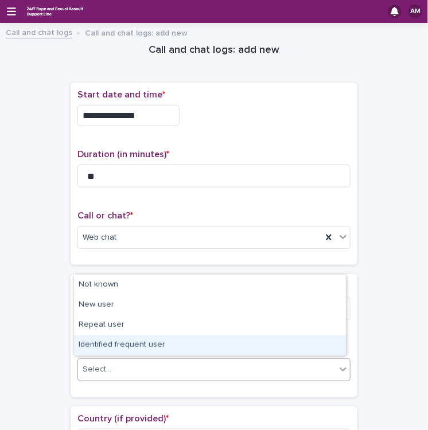
click at [189, 350] on div "Identified frequent user" at bounding box center [210, 345] width 272 height 20
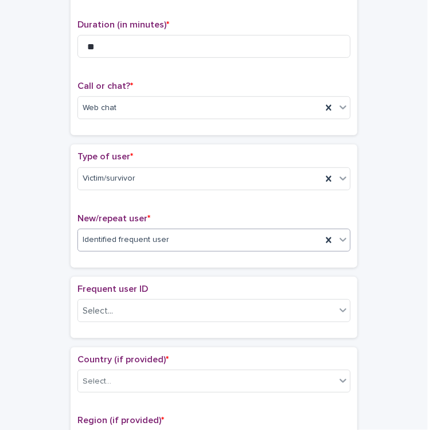
scroll to position [198, 0]
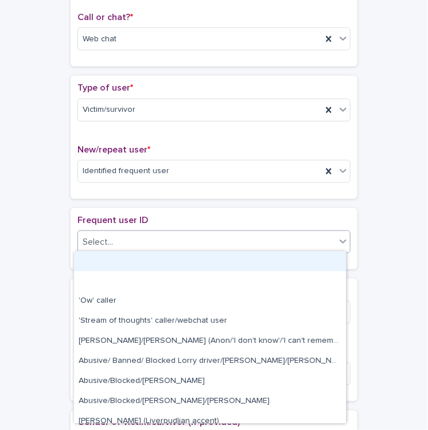
click at [248, 248] on div "Select..." at bounding box center [206, 242] width 257 height 19
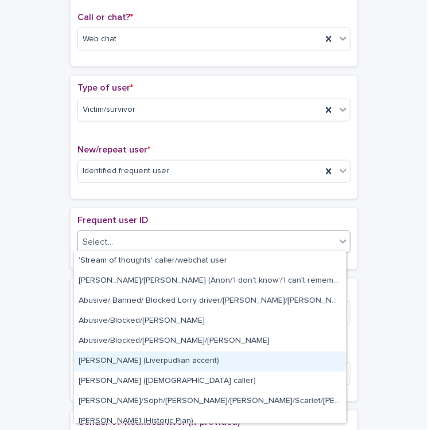
scroll to position [69, 0]
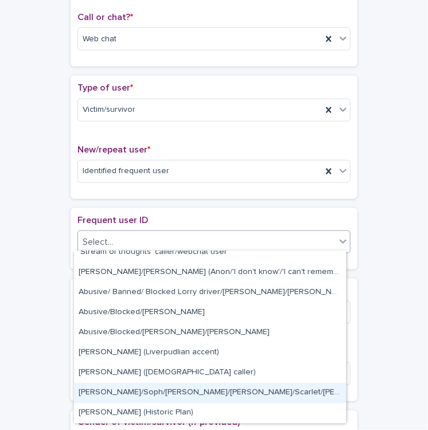
click at [235, 390] on div "[PERSON_NAME]/Soph/[PERSON_NAME]/[PERSON_NAME]/Scarlet/[PERSON_NAME] - Banned/W…" at bounding box center [210, 393] width 272 height 20
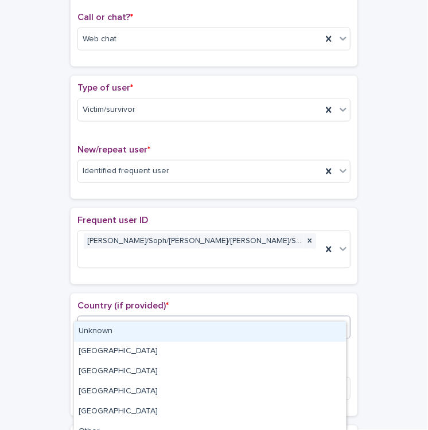
click at [192, 318] on div "Select..." at bounding box center [206, 327] width 257 height 19
click at [194, 333] on div "Unknown" at bounding box center [210, 332] width 272 height 20
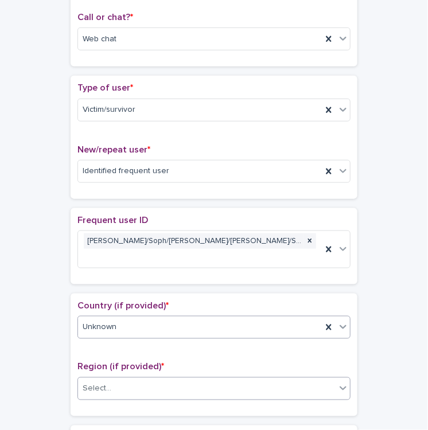
click at [189, 380] on div "Select..." at bounding box center [206, 389] width 257 height 19
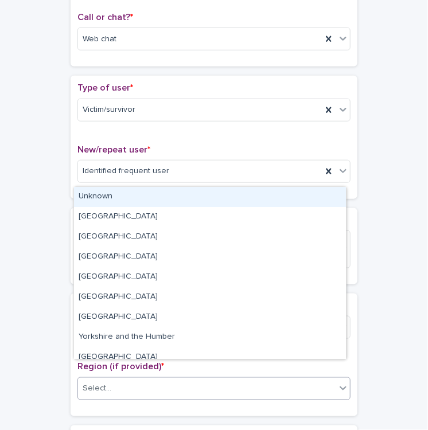
click at [167, 202] on div "Unknown" at bounding box center [210, 197] width 272 height 20
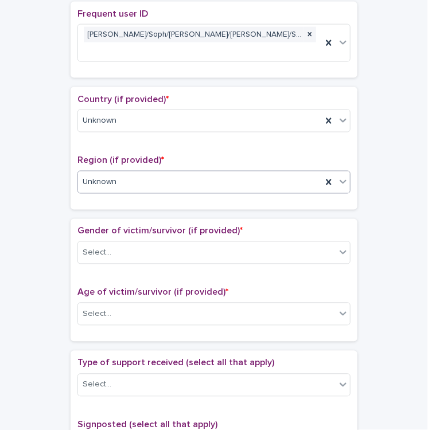
scroll to position [441, 0]
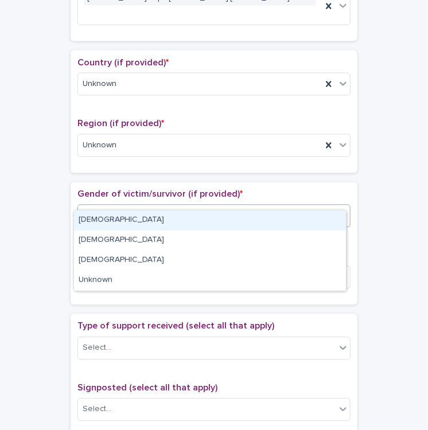
click at [140, 207] on div "Select..." at bounding box center [206, 216] width 257 height 19
click at [138, 216] on div "[DEMOGRAPHIC_DATA]" at bounding box center [210, 220] width 272 height 20
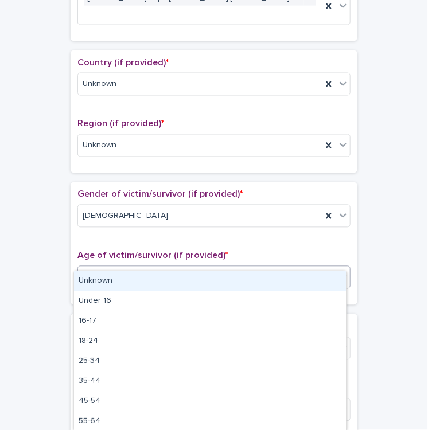
click at [179, 268] on div "Select..." at bounding box center [206, 277] width 257 height 19
click at [146, 282] on div "Unknown" at bounding box center [210, 281] width 272 height 20
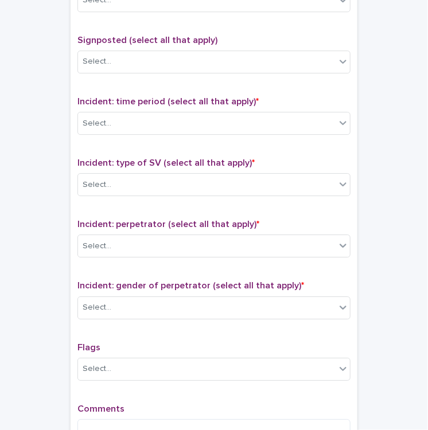
scroll to position [793, 0]
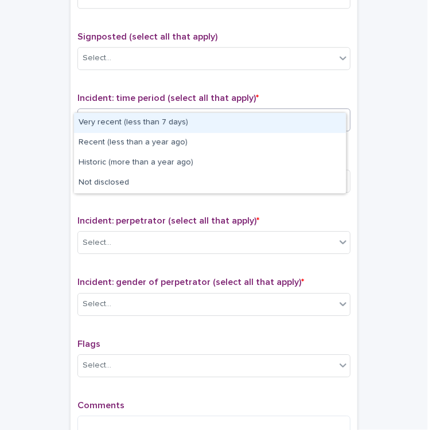
click at [168, 111] on div "Select..." at bounding box center [206, 120] width 257 height 19
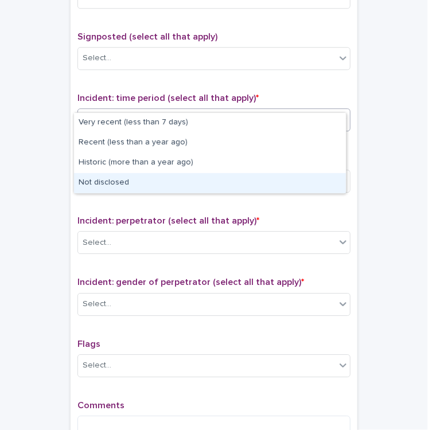
click at [158, 181] on div "Not disclosed" at bounding box center [210, 183] width 272 height 20
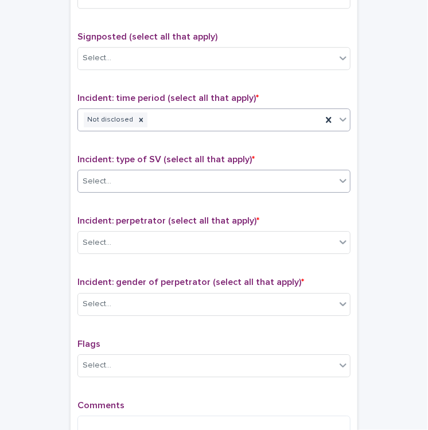
click at [170, 172] on div "Select..." at bounding box center [206, 181] width 257 height 19
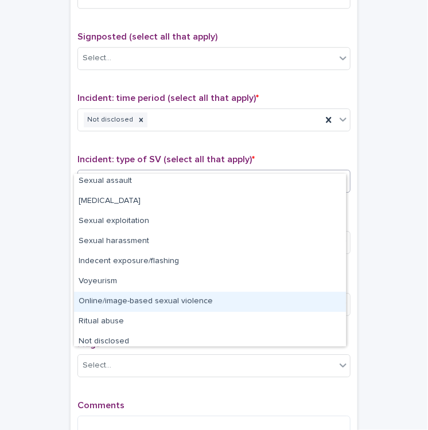
scroll to position [29, 0]
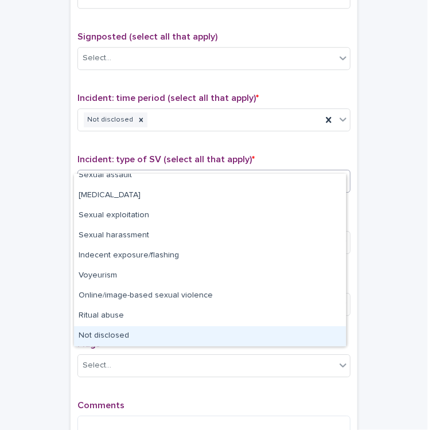
click at [271, 334] on div "Not disclosed" at bounding box center [210, 336] width 272 height 20
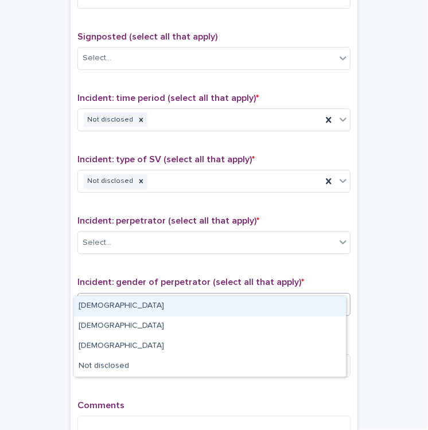
click at [147, 295] on div "Select..." at bounding box center [206, 304] width 257 height 19
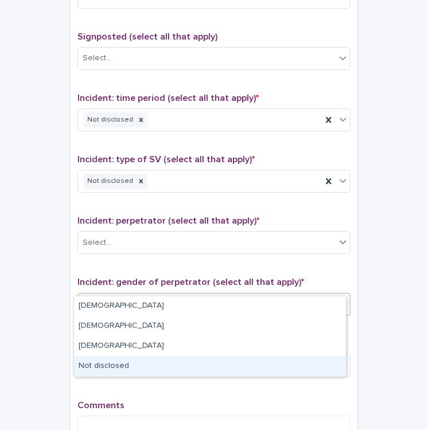
click at [131, 366] on div "Not disclosed" at bounding box center [210, 367] width 272 height 20
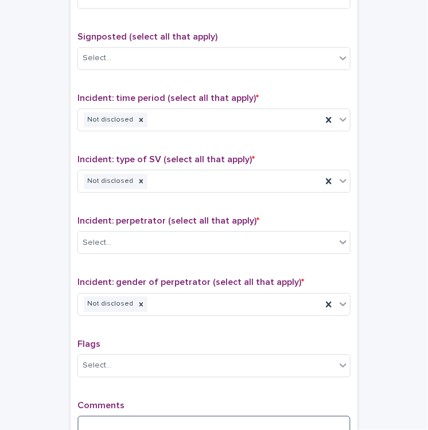
click at [93, 416] on textarea at bounding box center [213, 428] width 273 height 25
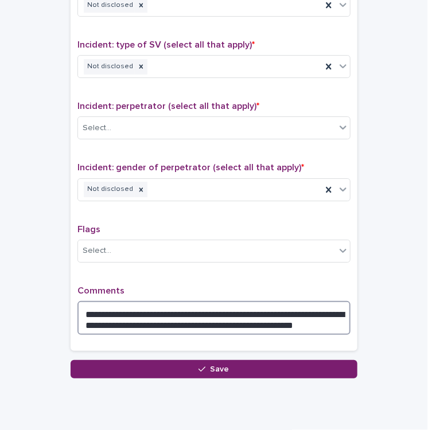
scroll to position [915, 0]
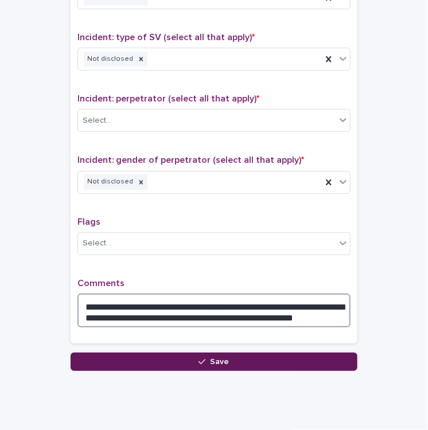
type textarea "**********"
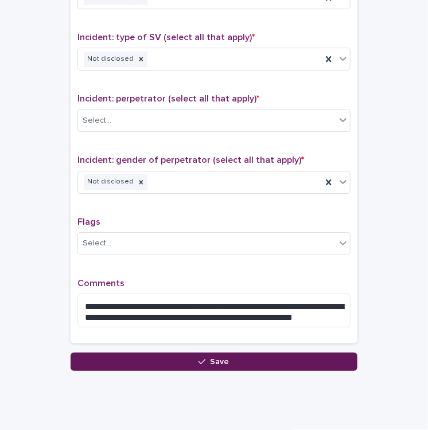
click at [174, 353] on button "Save" at bounding box center [214, 362] width 287 height 18
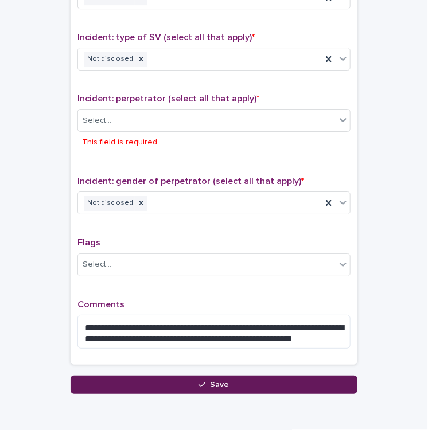
scroll to position [947, 0]
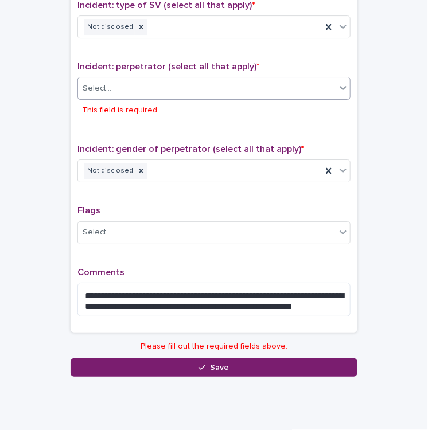
click at [157, 79] on div "Select..." at bounding box center [206, 88] width 257 height 19
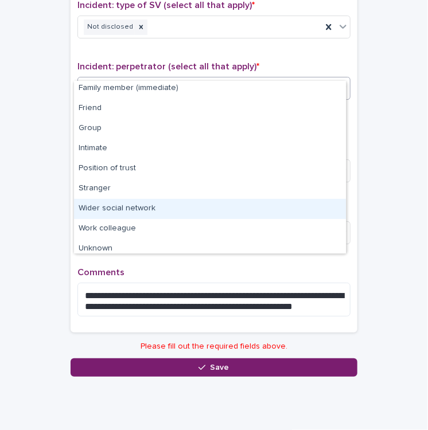
scroll to position [48, 0]
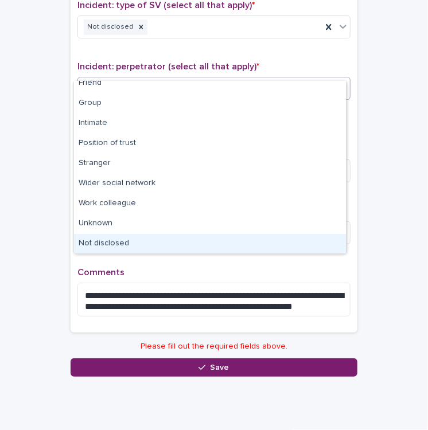
click at [230, 241] on div "Not disclosed" at bounding box center [210, 244] width 272 height 20
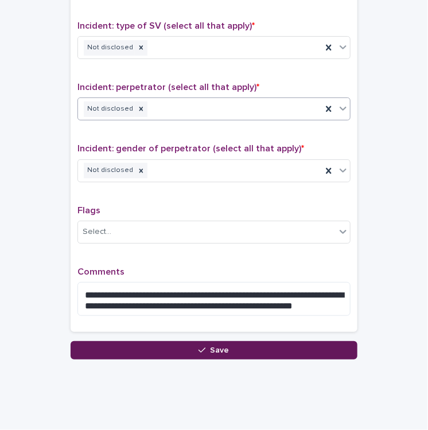
scroll to position [926, 0]
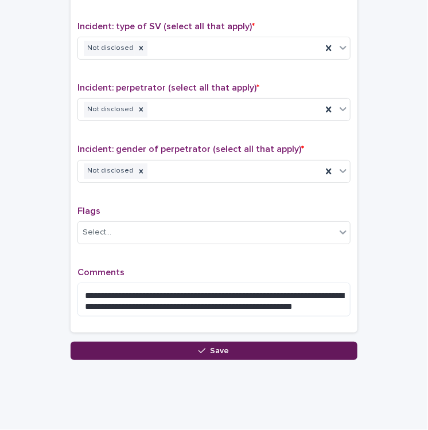
click at [210, 342] on button "Save" at bounding box center [214, 351] width 287 height 18
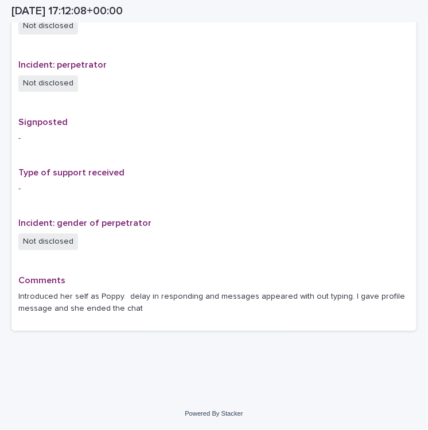
scroll to position [711, 0]
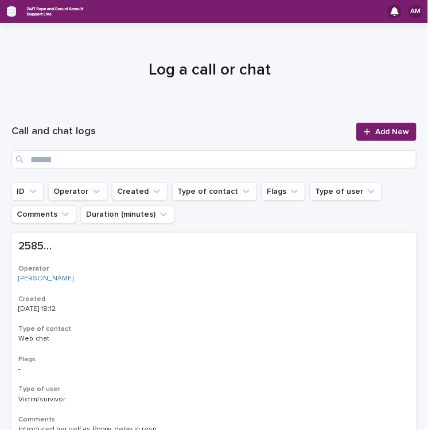
click at [13, 14] on icon "button" at bounding box center [11, 11] width 9 height 8
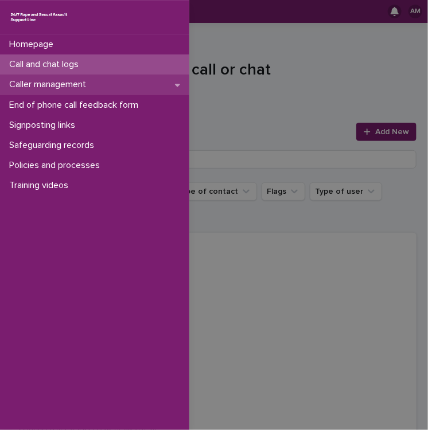
click at [56, 83] on p "Caller management" at bounding box center [50, 84] width 91 height 11
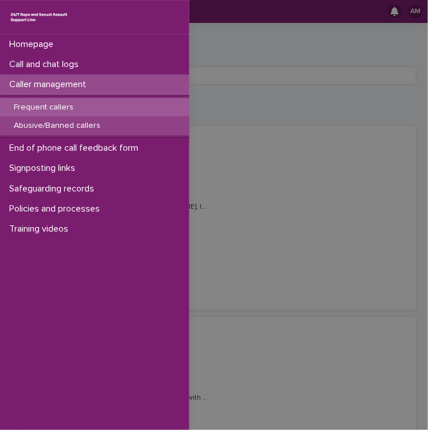
click at [80, 124] on p "Abusive/Banned callers" at bounding box center [57, 126] width 105 height 10
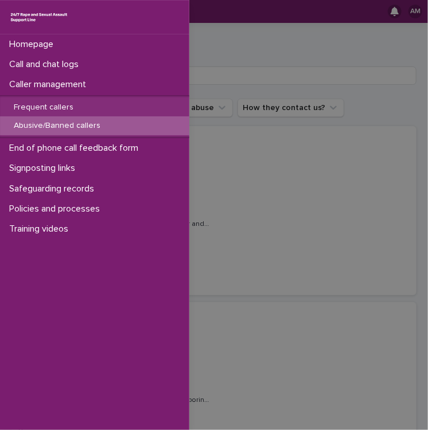
click at [255, 209] on div "Homepage Call and chat logs Caller management Frequent callers Abusive/Banned c…" at bounding box center [214, 215] width 428 height 430
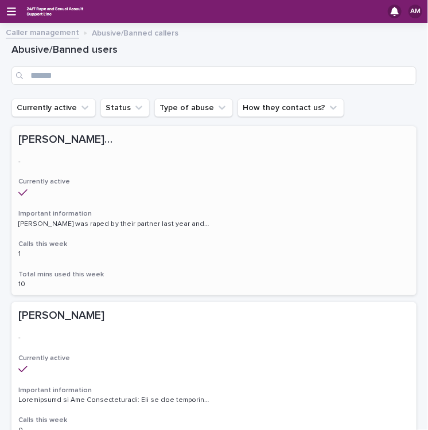
click at [169, 212] on h3 "Important information" at bounding box center [213, 213] width 391 height 9
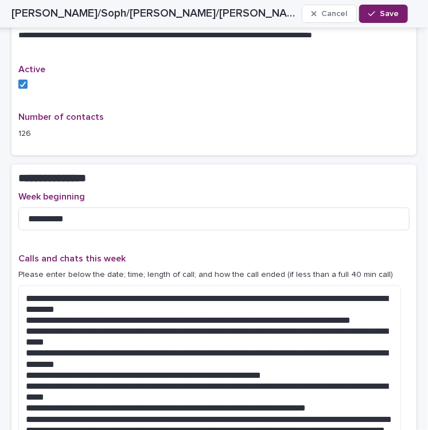
scroll to position [1170, 0]
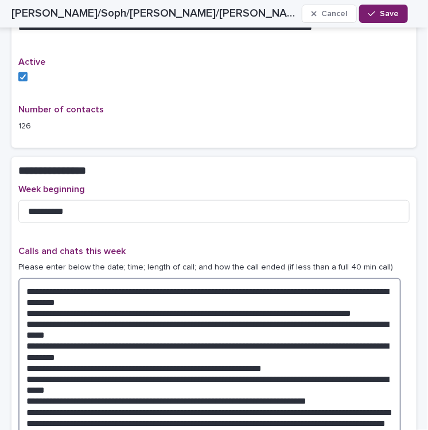
click at [46, 385] on textarea "**********" at bounding box center [209, 357] width 382 height 159
click at [70, 396] on textarea "**********" at bounding box center [209, 362] width 382 height 169
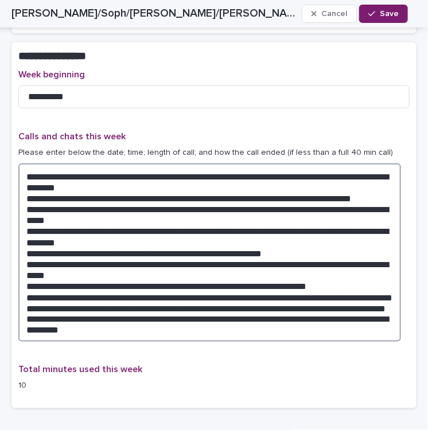
scroll to position [1323, 0]
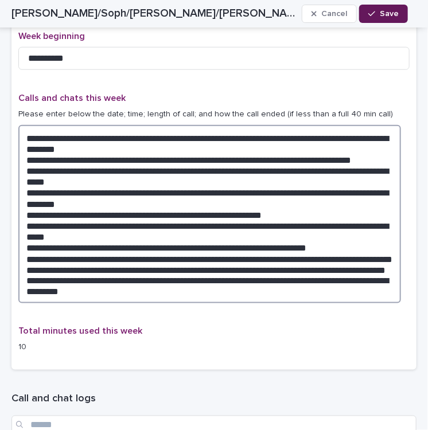
type textarea "**********"
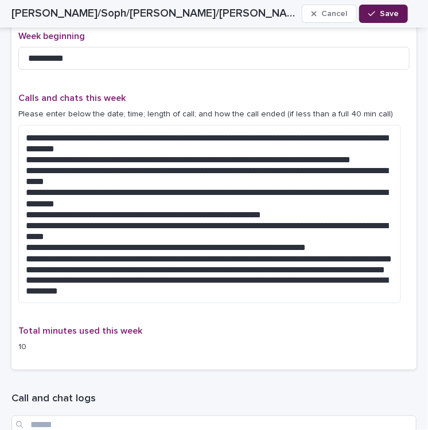
click at [382, 13] on span "Save" at bounding box center [389, 14] width 19 height 8
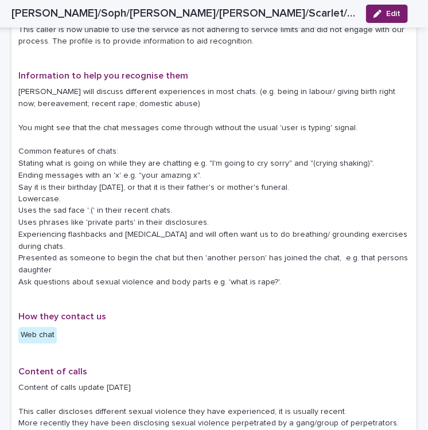
scroll to position [317, 0]
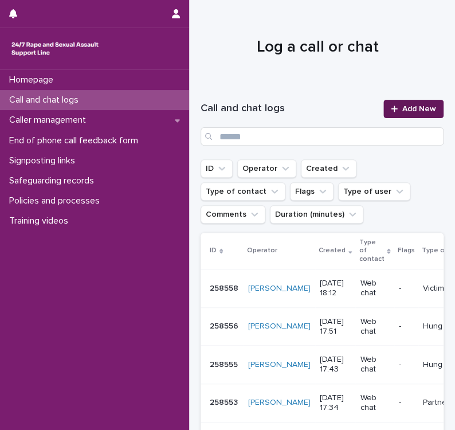
click at [391, 111] on div at bounding box center [396, 109] width 11 height 8
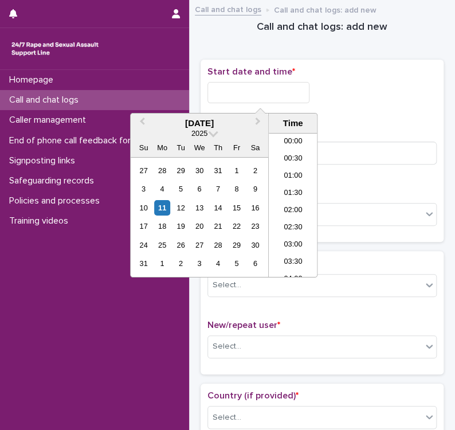
scroll to position [556, 0]
click at [300, 91] on input "text" at bounding box center [259, 92] width 102 height 21
click at [162, 206] on div "11" at bounding box center [161, 207] width 15 height 15
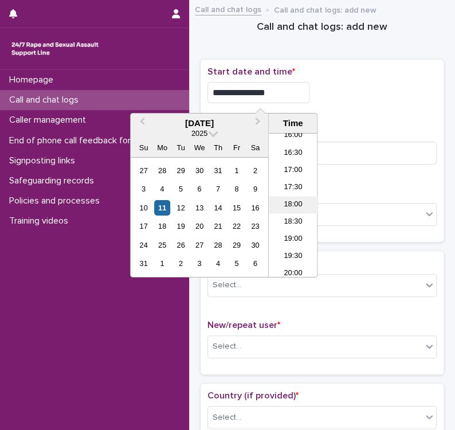
click at [284, 205] on li "18:00" at bounding box center [293, 205] width 49 height 17
click at [280, 88] on input "**********" at bounding box center [259, 92] width 102 height 21
type input "**********"
click at [354, 100] on div "**********" at bounding box center [322, 92] width 229 height 21
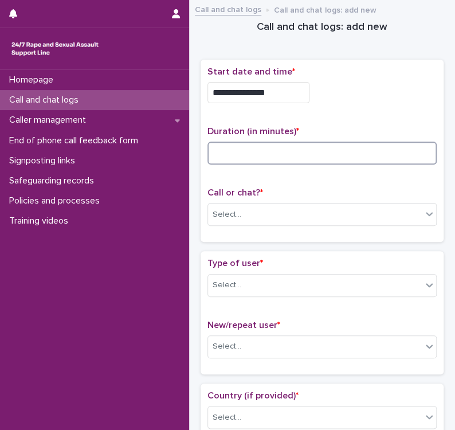
click at [253, 152] on input at bounding box center [322, 153] width 229 height 23
type input "*"
click at [268, 212] on div "Select..." at bounding box center [315, 214] width 214 height 19
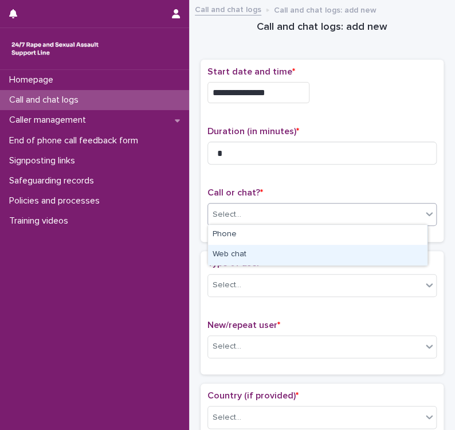
click at [250, 255] on div "Web chat" at bounding box center [317, 255] width 219 height 20
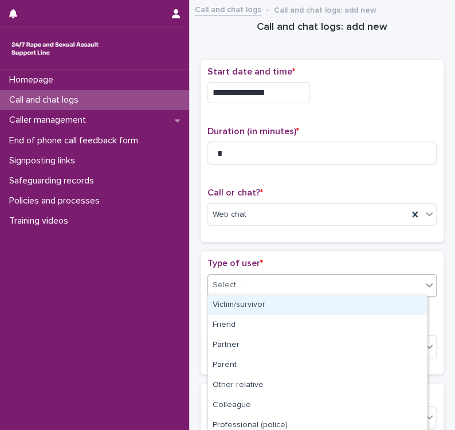
click at [303, 283] on div "Select..." at bounding box center [315, 285] width 214 height 19
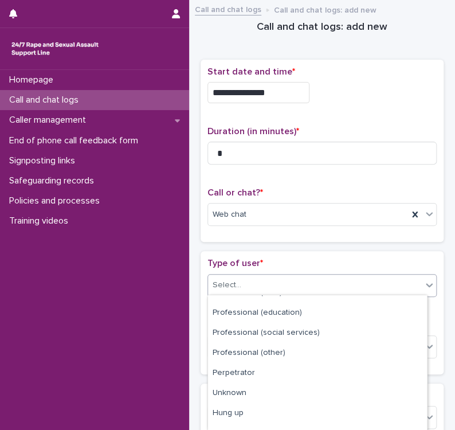
scroll to position [165, 0]
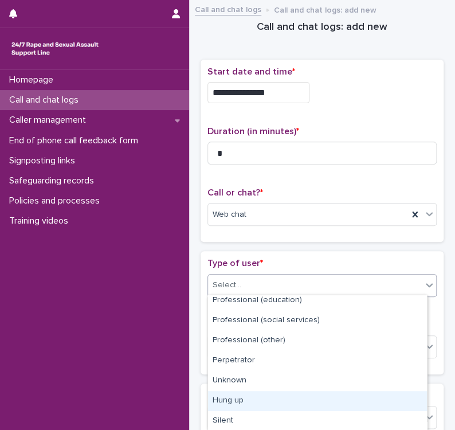
click at [248, 401] on div "Hung up" at bounding box center [317, 401] width 219 height 20
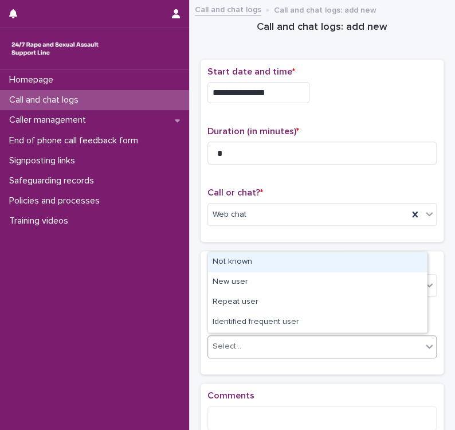
click at [265, 347] on div "Select..." at bounding box center [315, 346] width 214 height 19
click at [263, 260] on div "Not known" at bounding box center [317, 262] width 219 height 20
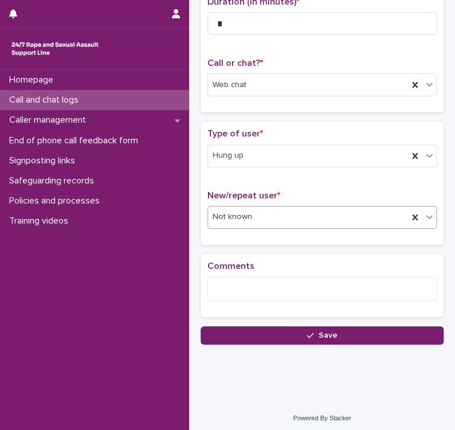
scroll to position [131, 0]
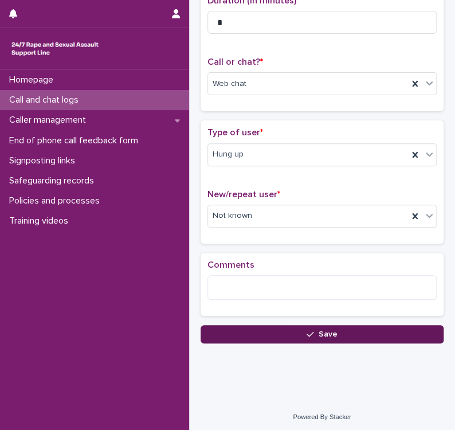
click at [274, 331] on button "Save" at bounding box center [322, 334] width 243 height 18
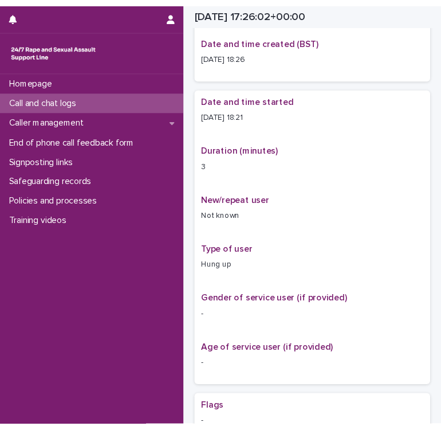
scroll to position [144, 0]
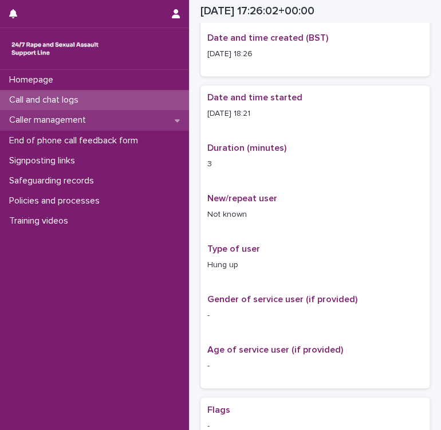
click at [84, 123] on p "Caller management" at bounding box center [50, 120] width 91 height 11
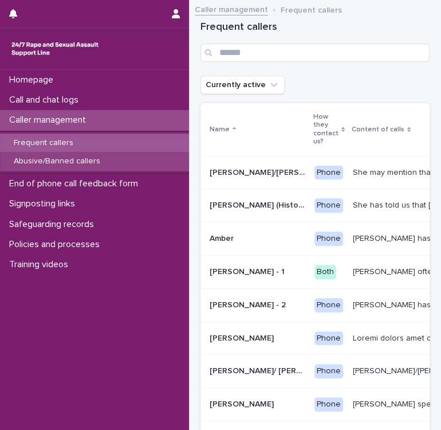
click at [90, 161] on p "Abusive/Banned callers" at bounding box center [57, 162] width 105 height 10
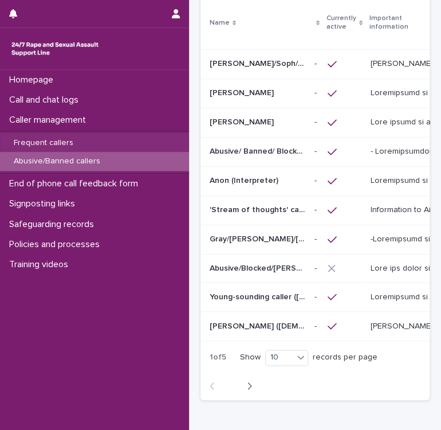
scroll to position [205, 0]
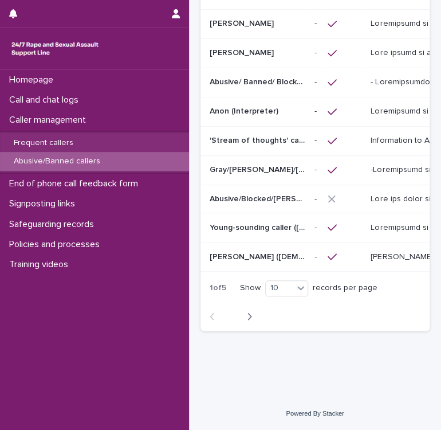
click at [45, 168] on div "Abusive/Banned callers" at bounding box center [94, 161] width 189 height 19
click at [251, 318] on icon "button" at bounding box center [250, 316] width 4 height 7
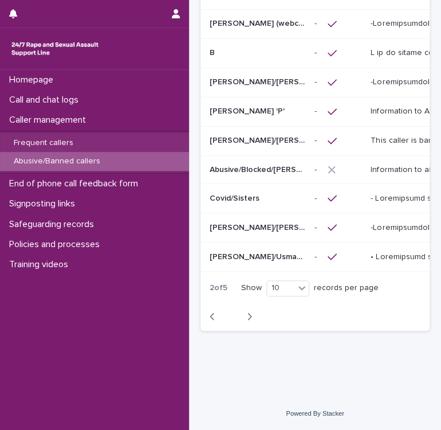
click at [251, 318] on icon "button" at bounding box center [250, 316] width 4 height 7
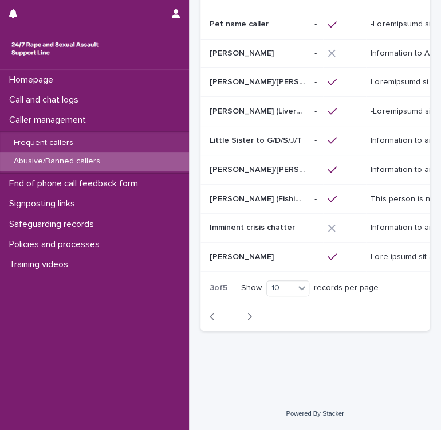
scroll to position [205, 0]
click at [251, 318] on icon "button" at bounding box center [249, 316] width 5 height 10
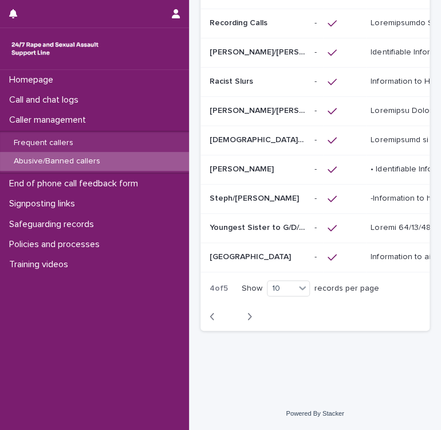
scroll to position [206, 0]
click at [251, 318] on icon "button" at bounding box center [250, 316] width 4 height 7
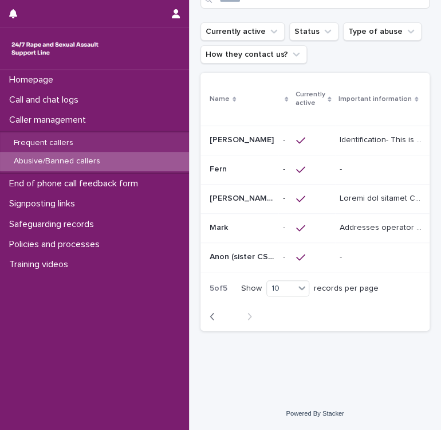
click at [213, 319] on icon "button" at bounding box center [212, 316] width 4 height 7
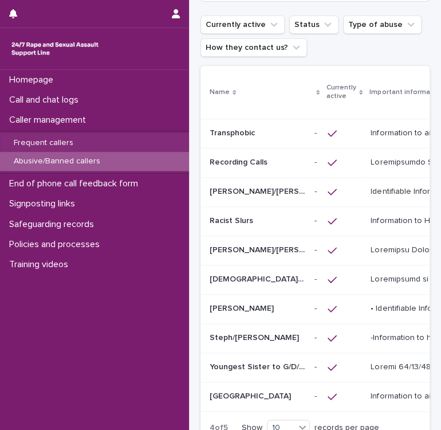
scroll to position [133, 0]
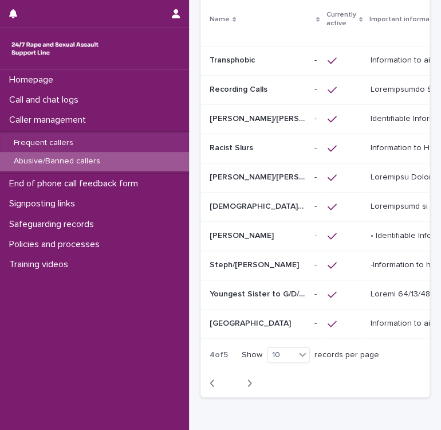
click at [213, 319] on p "[GEOGRAPHIC_DATA]" at bounding box center [252, 322] width 84 height 12
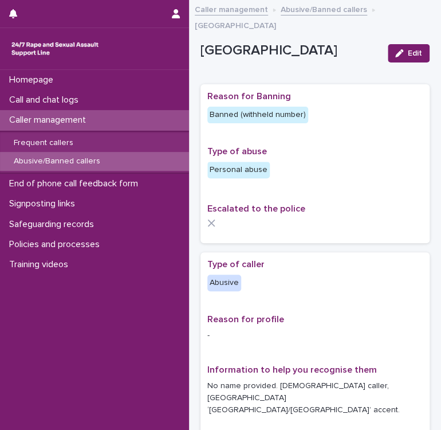
click at [104, 163] on p "Abusive/Banned callers" at bounding box center [57, 162] width 105 height 10
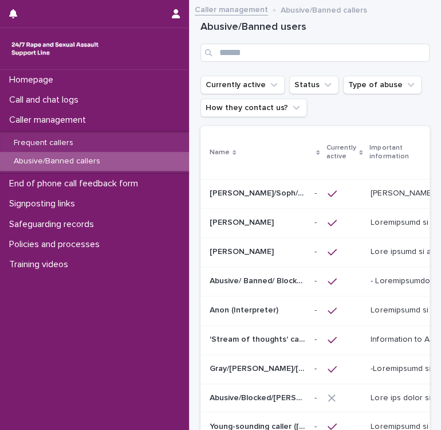
click at [256, 194] on p "[PERSON_NAME]/Soph/[PERSON_NAME]/[PERSON_NAME]/Scarlet/[PERSON_NAME] - Banned/W…" at bounding box center [259, 192] width 98 height 12
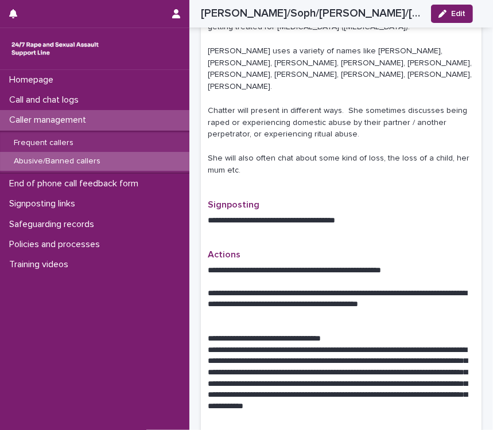
scroll to position [894, 0]
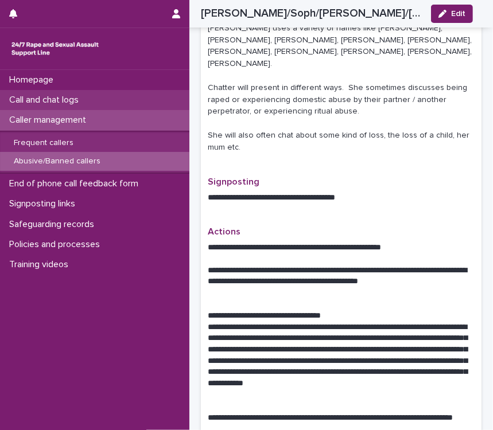
click at [65, 103] on p "Call and chat logs" at bounding box center [46, 100] width 83 height 11
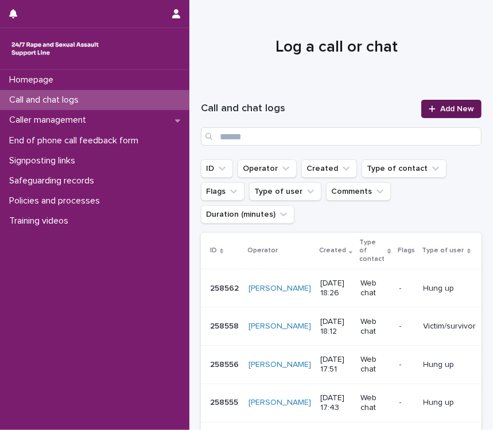
click at [423, 113] on link "Add New" at bounding box center [451, 109] width 60 height 18
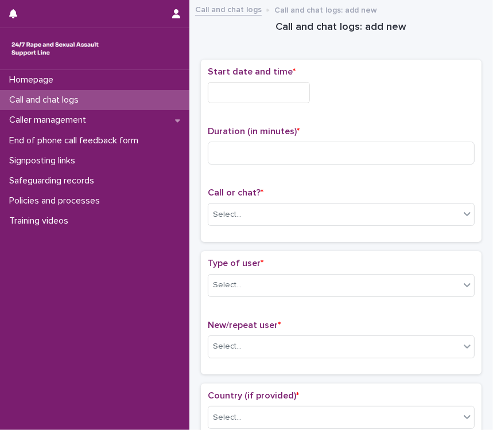
click at [265, 88] on input "text" at bounding box center [259, 92] width 102 height 21
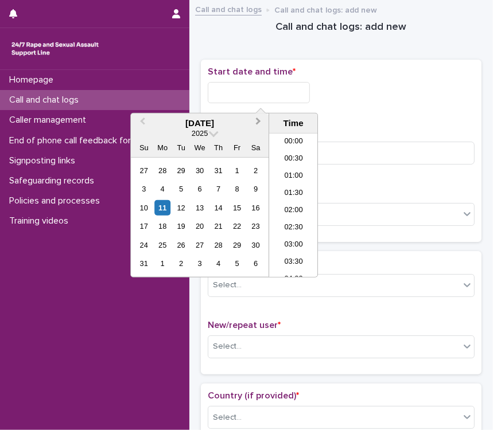
scroll to position [573, 0]
click at [164, 207] on div "11" at bounding box center [162, 207] width 15 height 15
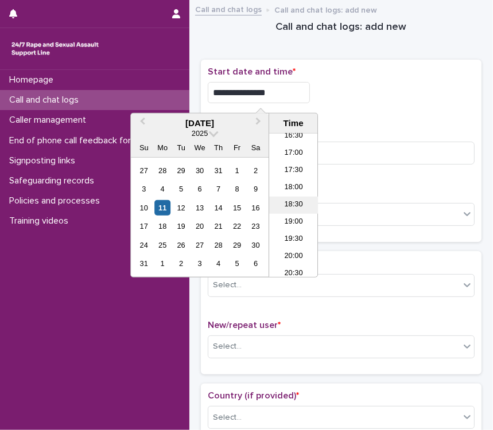
click at [291, 208] on li "18:30" at bounding box center [293, 205] width 49 height 17
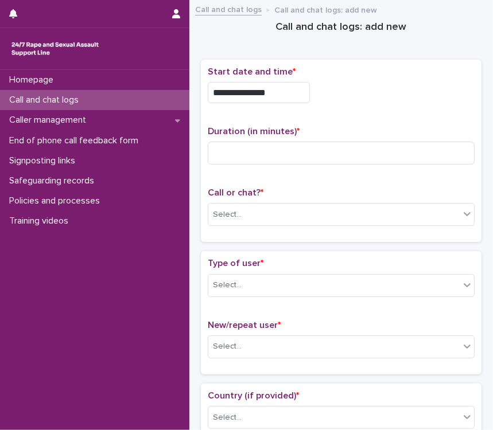
type input "**********"
click at [263, 148] on input at bounding box center [341, 153] width 267 height 23
type input "**"
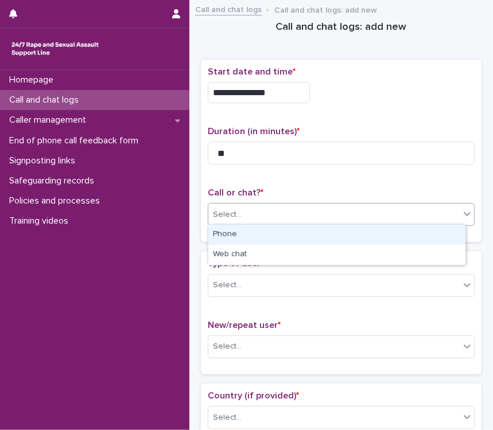
click at [293, 216] on div "Select..." at bounding box center [333, 214] width 251 height 19
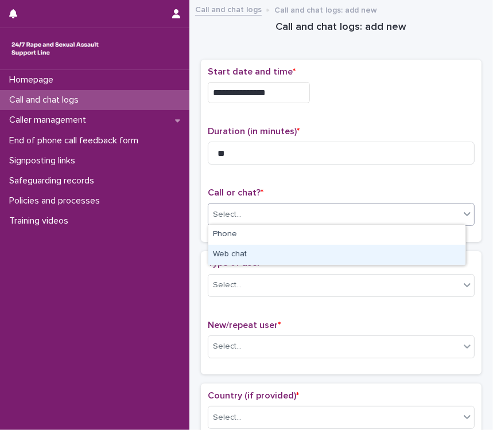
click at [284, 251] on div "Web chat" at bounding box center [336, 255] width 257 height 20
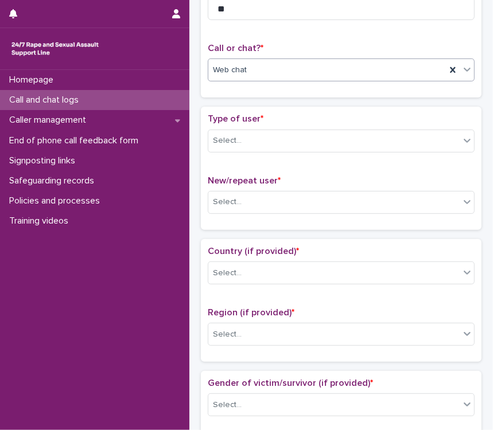
scroll to position [169, 0]
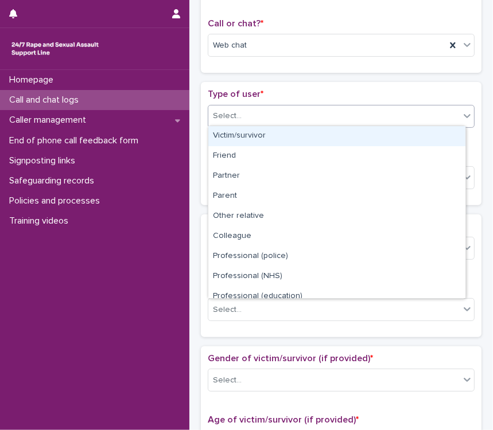
click at [342, 116] on div "Select..." at bounding box center [333, 116] width 251 height 19
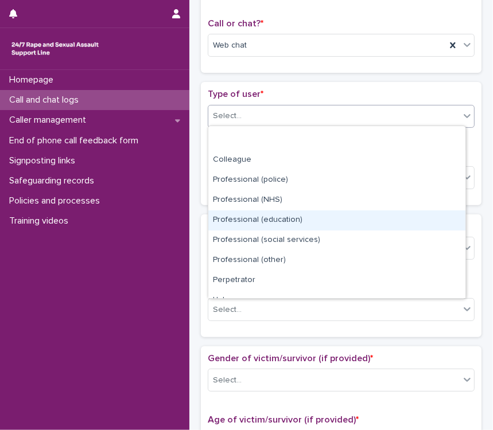
scroll to position [128, 0]
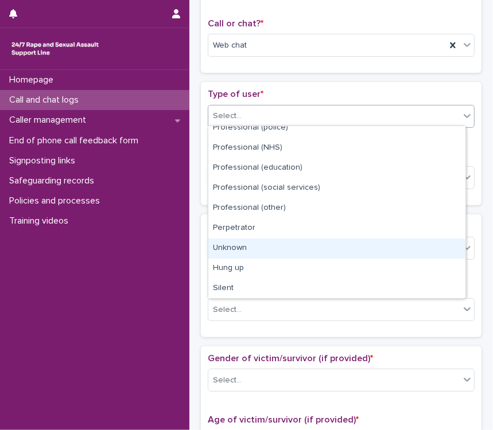
click at [272, 246] on div "Unknown" at bounding box center [336, 249] width 257 height 20
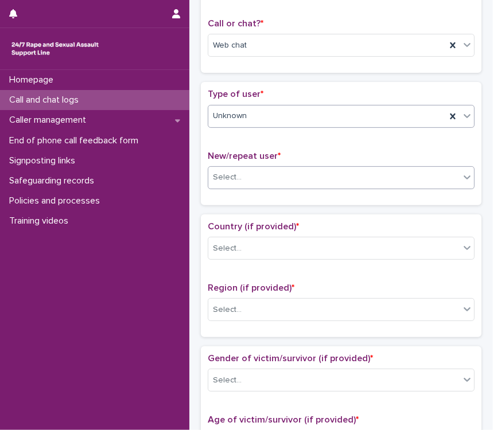
click at [288, 178] on div "Select..." at bounding box center [333, 177] width 251 height 19
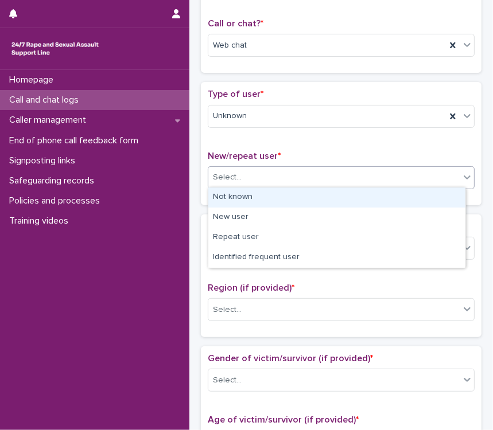
click at [284, 195] on div "Not known" at bounding box center [336, 197] width 257 height 20
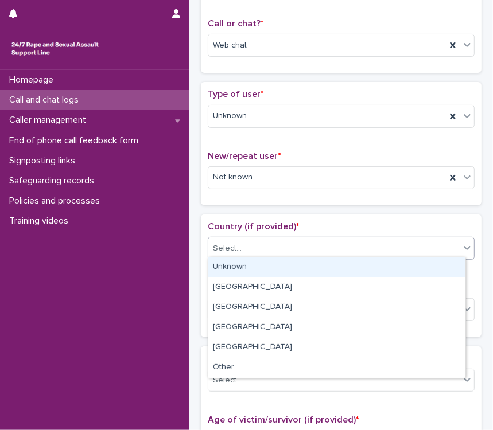
click at [309, 249] on div "Select..." at bounding box center [333, 248] width 251 height 19
click at [291, 268] on div "Unknown" at bounding box center [336, 267] width 257 height 20
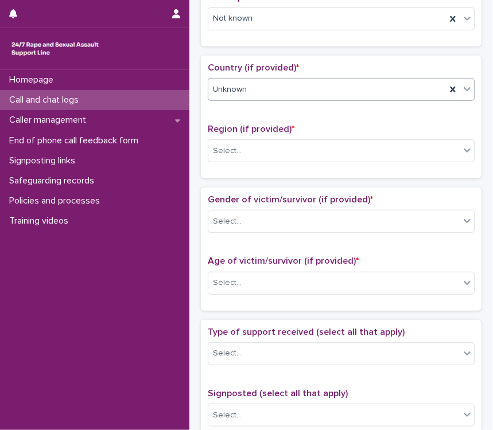
scroll to position [331, 0]
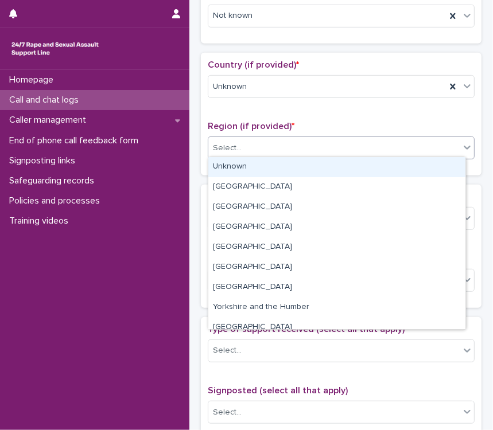
click at [289, 150] on div "Select..." at bounding box center [333, 148] width 251 height 19
click at [284, 173] on div "Unknown" at bounding box center [336, 167] width 257 height 20
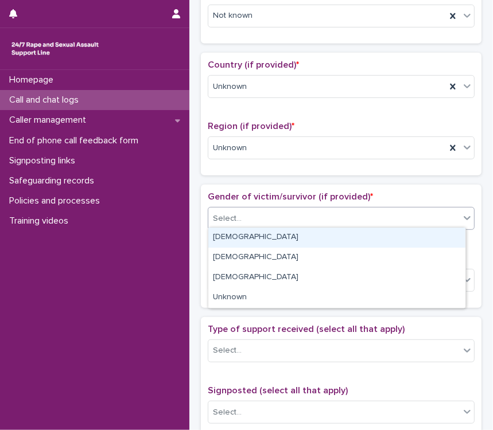
click at [312, 218] on div "Select..." at bounding box center [333, 218] width 251 height 19
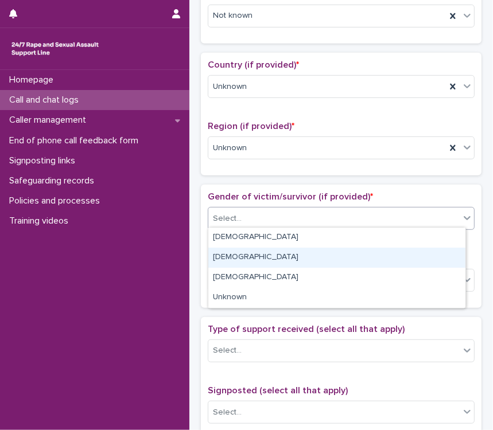
click at [279, 261] on div "[DEMOGRAPHIC_DATA]" at bounding box center [336, 258] width 257 height 20
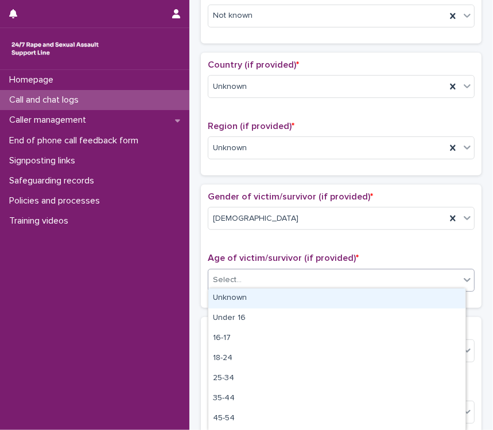
click at [294, 278] on div "Select..." at bounding box center [333, 280] width 251 height 19
click at [255, 298] on div "Unknown" at bounding box center [336, 298] width 257 height 20
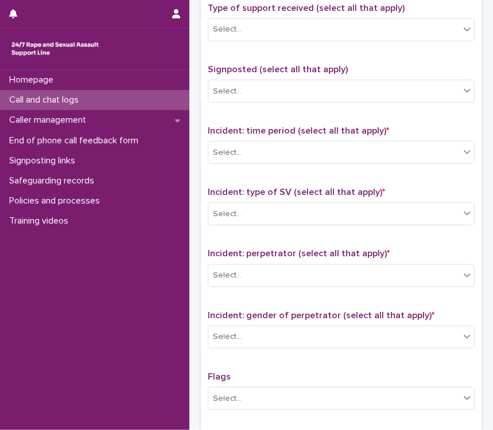
scroll to position [649, 0]
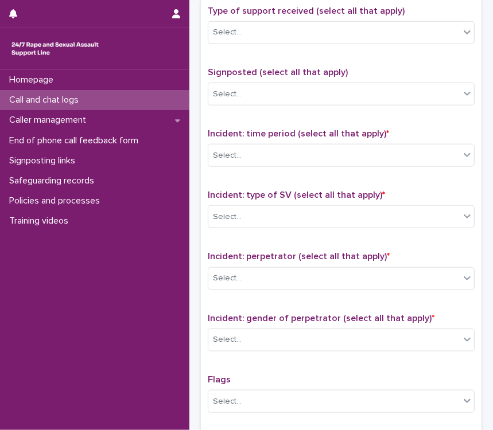
click at [283, 163] on div "Incident: time period (select all that apply) * Select..." at bounding box center [341, 152] width 267 height 48
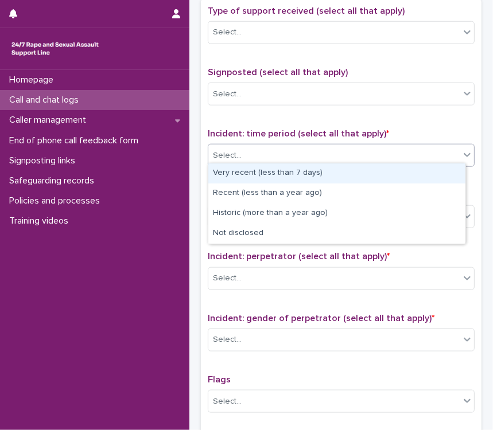
click at [280, 155] on div "Select..." at bounding box center [333, 155] width 251 height 19
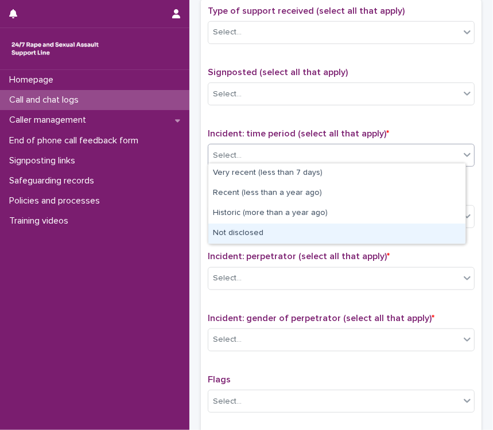
click at [270, 233] on div "Not disclosed" at bounding box center [336, 234] width 257 height 20
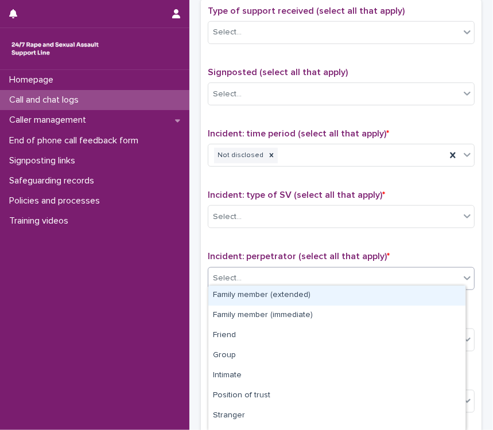
click at [291, 276] on div "Select..." at bounding box center [333, 278] width 251 height 19
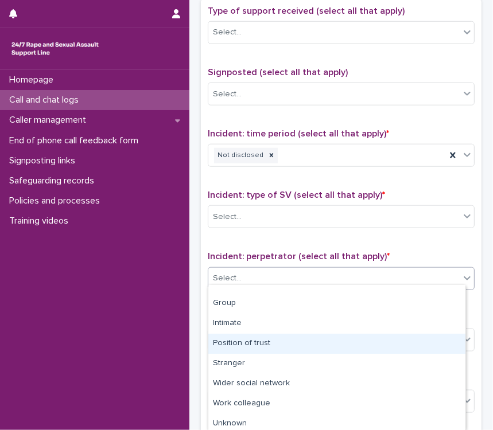
scroll to position [0, 0]
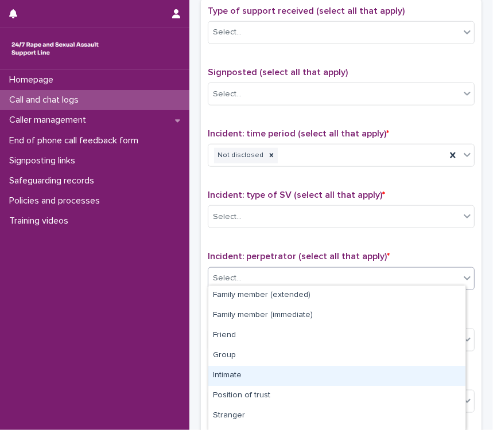
click at [280, 374] on div "Intimate" at bounding box center [336, 376] width 257 height 20
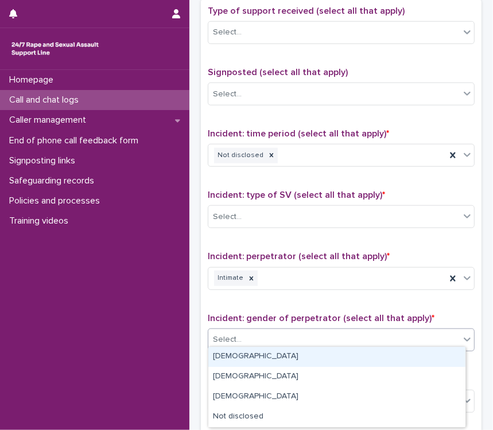
click at [294, 339] on div "Select..." at bounding box center [333, 339] width 251 height 19
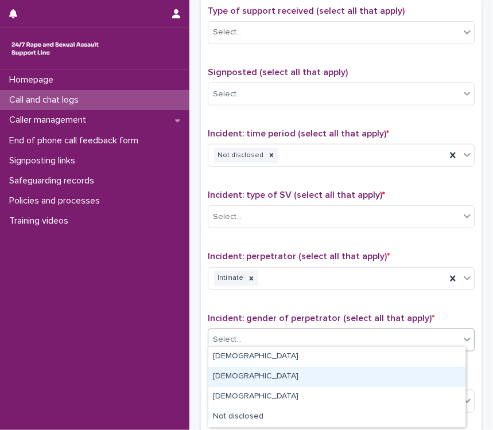
click at [260, 376] on div "[DEMOGRAPHIC_DATA]" at bounding box center [336, 377] width 257 height 20
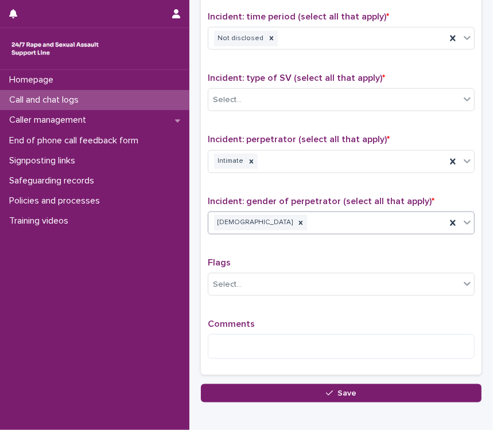
scroll to position [810, 0]
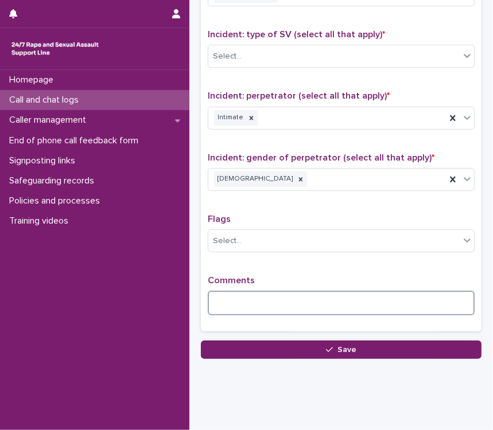
click at [228, 302] on textarea at bounding box center [341, 303] width 267 height 25
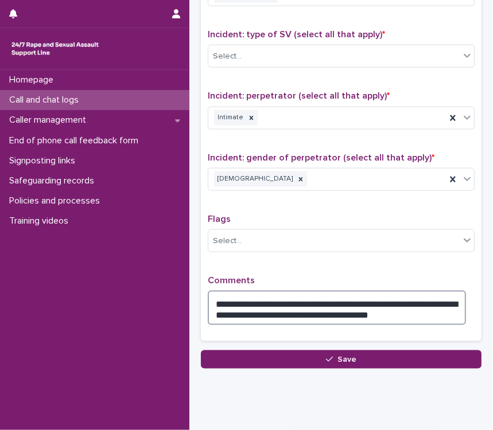
click at [375, 309] on textarea "**********" at bounding box center [337, 308] width 258 height 34
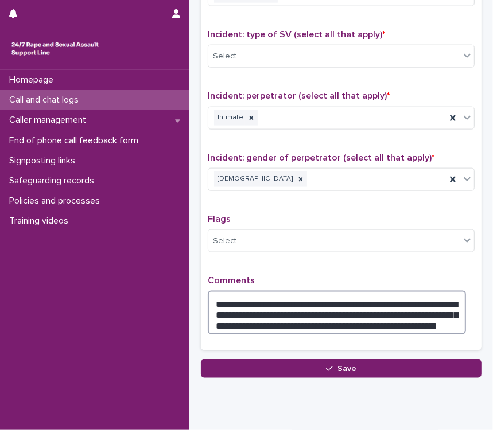
click at [446, 321] on textarea "**********" at bounding box center [337, 313] width 258 height 44
click at [233, 324] on textarea "**********" at bounding box center [337, 313] width 258 height 44
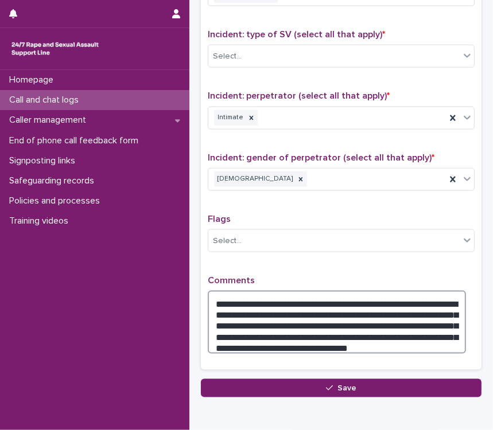
click at [388, 326] on textarea "**********" at bounding box center [337, 322] width 258 height 63
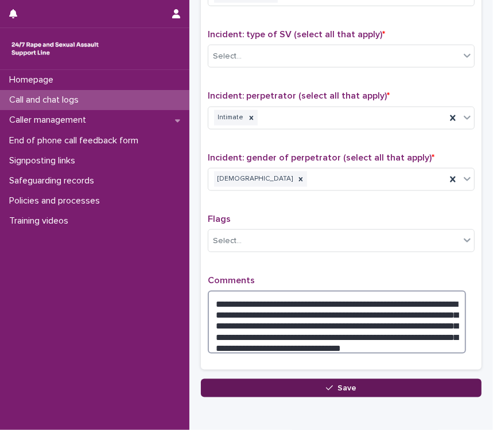
type textarea "**********"
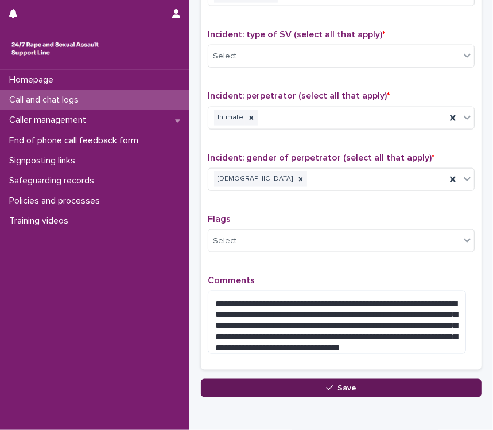
click at [400, 382] on button "Save" at bounding box center [341, 388] width 280 height 18
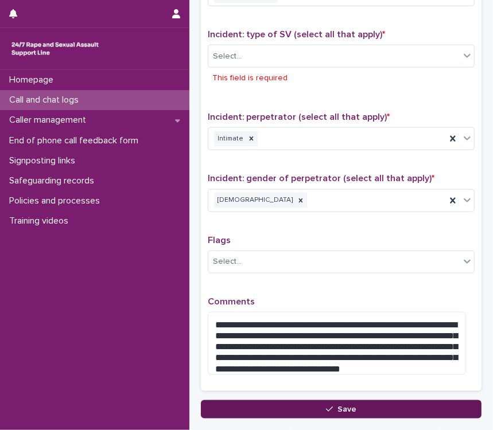
scroll to position [835, 0]
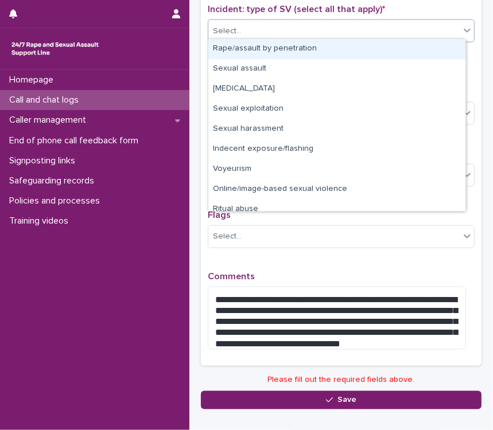
click at [287, 27] on div "Select..." at bounding box center [333, 31] width 251 height 19
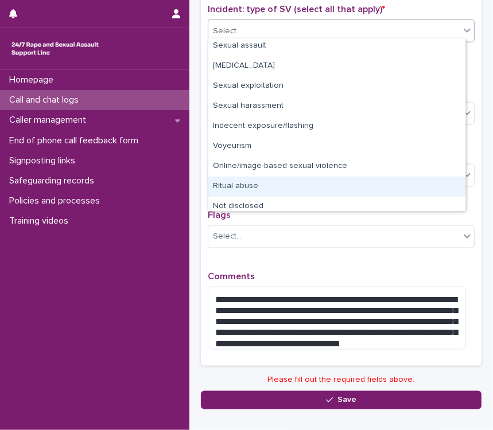
scroll to position [29, 0]
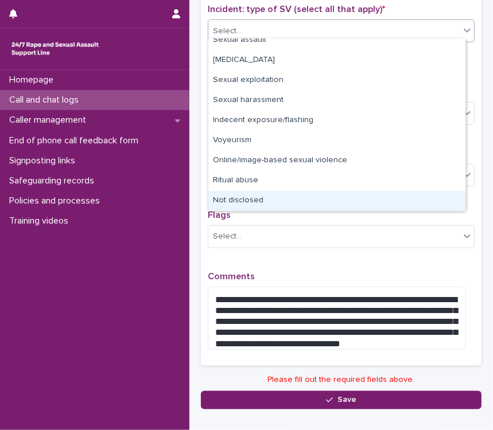
click at [292, 201] on div "Not disclosed" at bounding box center [336, 201] width 257 height 20
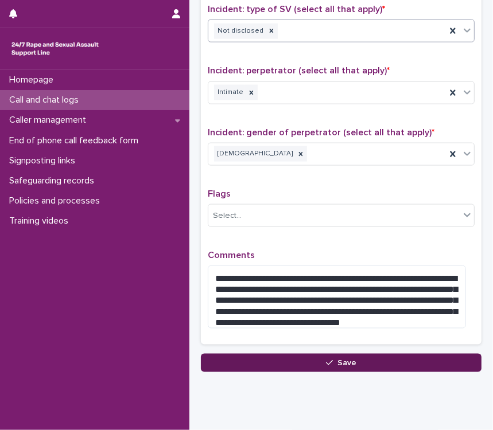
click at [288, 366] on button "Save" at bounding box center [341, 363] width 280 height 18
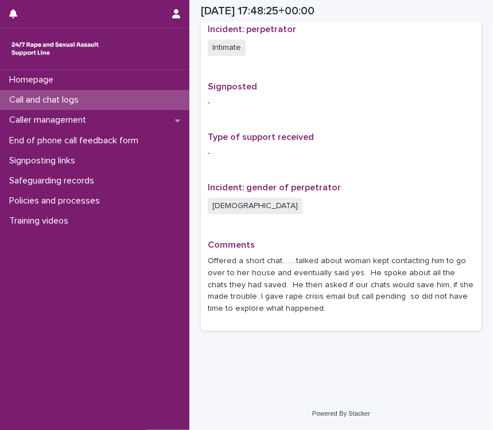
scroll to position [677, 0]
